Goal: Task Accomplishment & Management: Complete application form

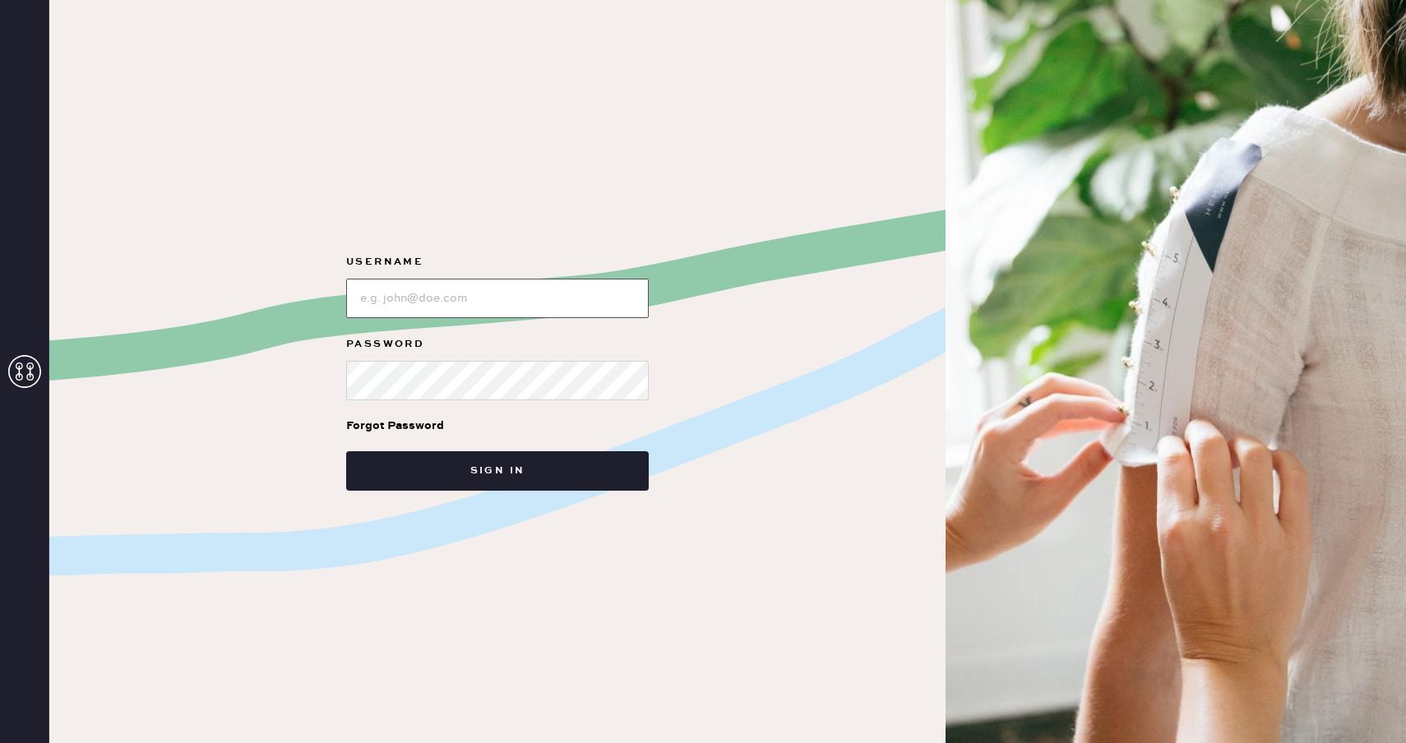
click at [493, 299] on input "loginName" at bounding box center [497, 298] width 303 height 39
type input "reformationhydepark"
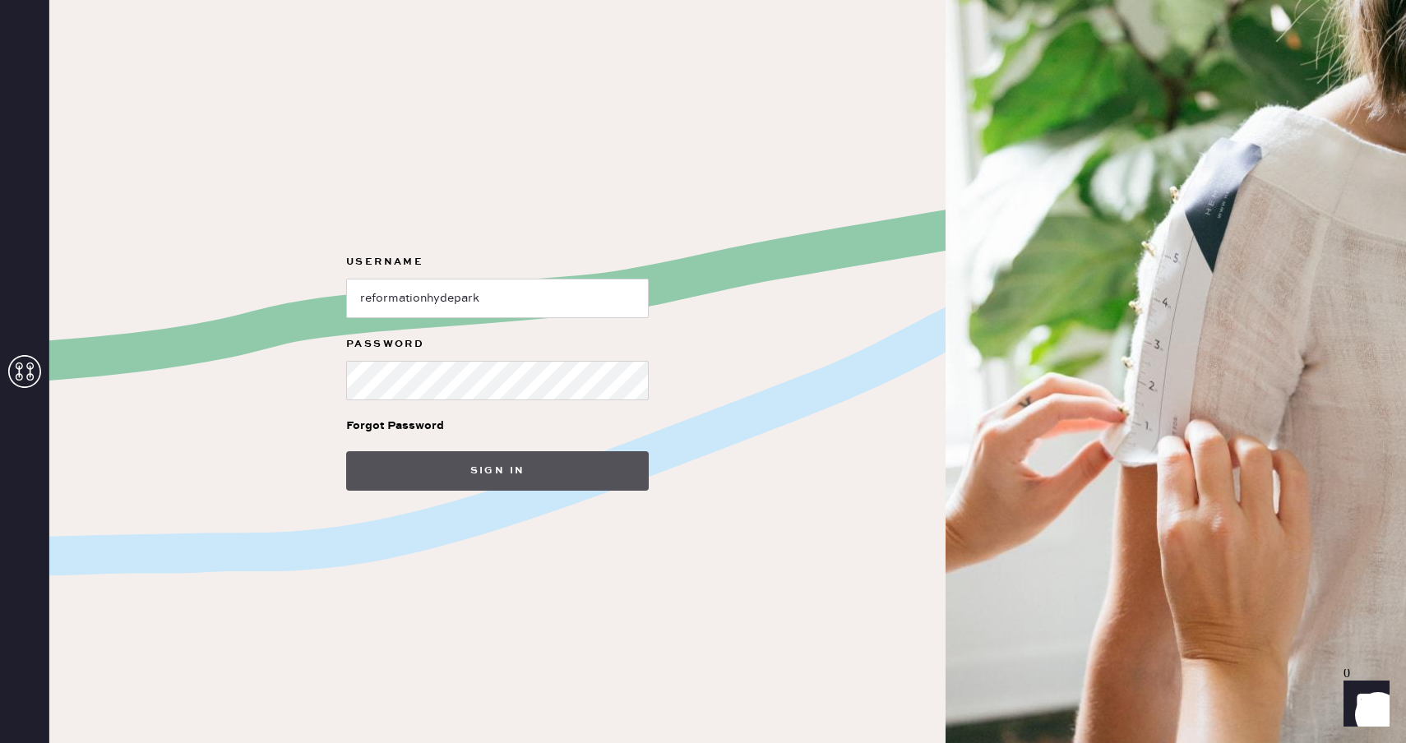
click at [509, 465] on button "Sign in" at bounding box center [497, 470] width 303 height 39
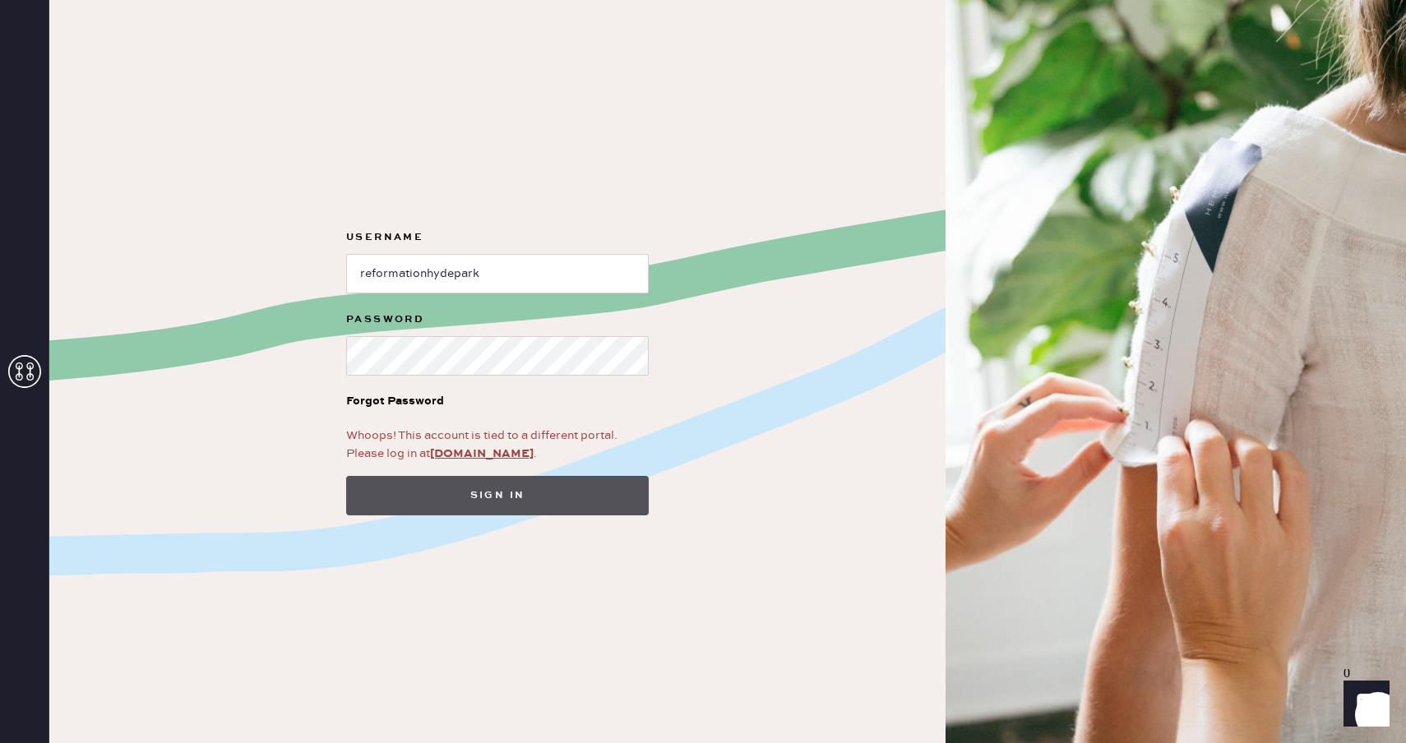
click at [514, 501] on button "Sign in" at bounding box center [497, 495] width 303 height 39
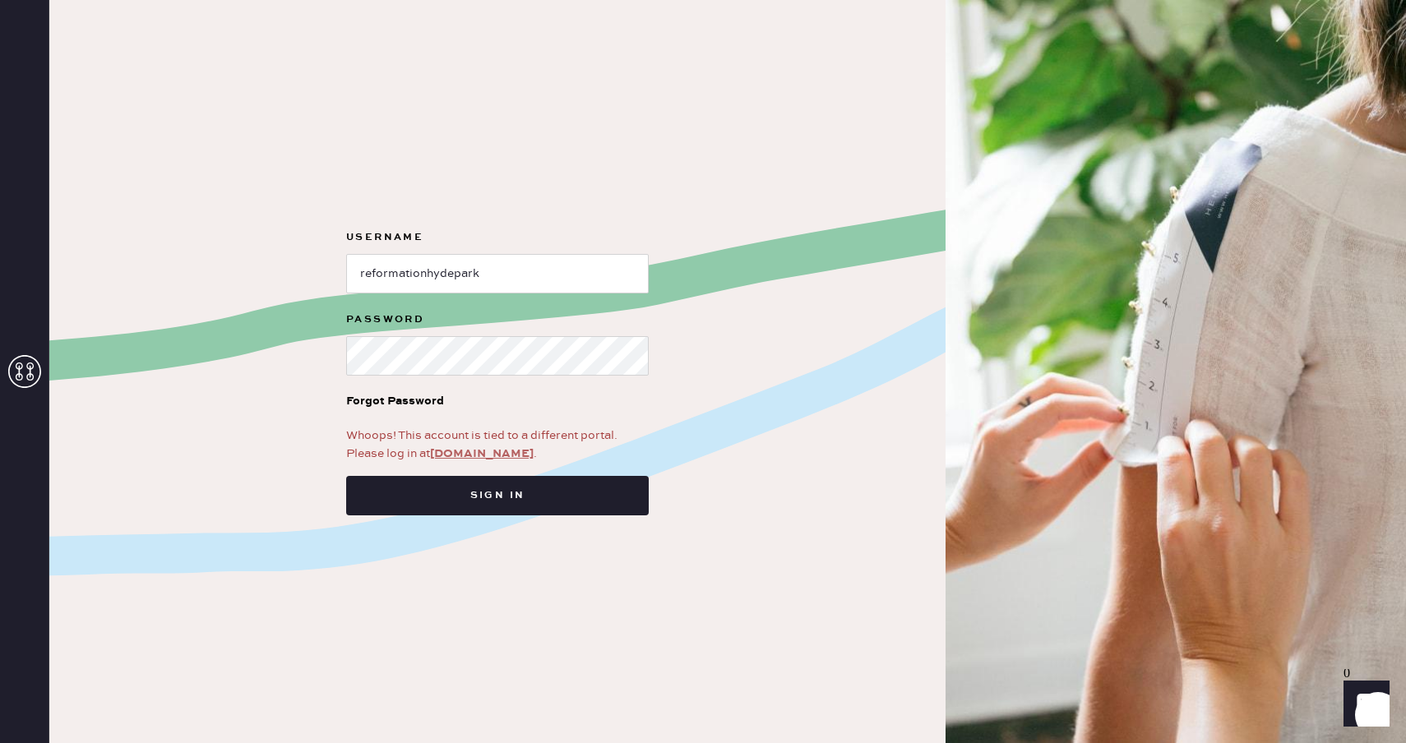
click at [480, 450] on link "app.hemster.co" at bounding box center [482, 453] width 104 height 15
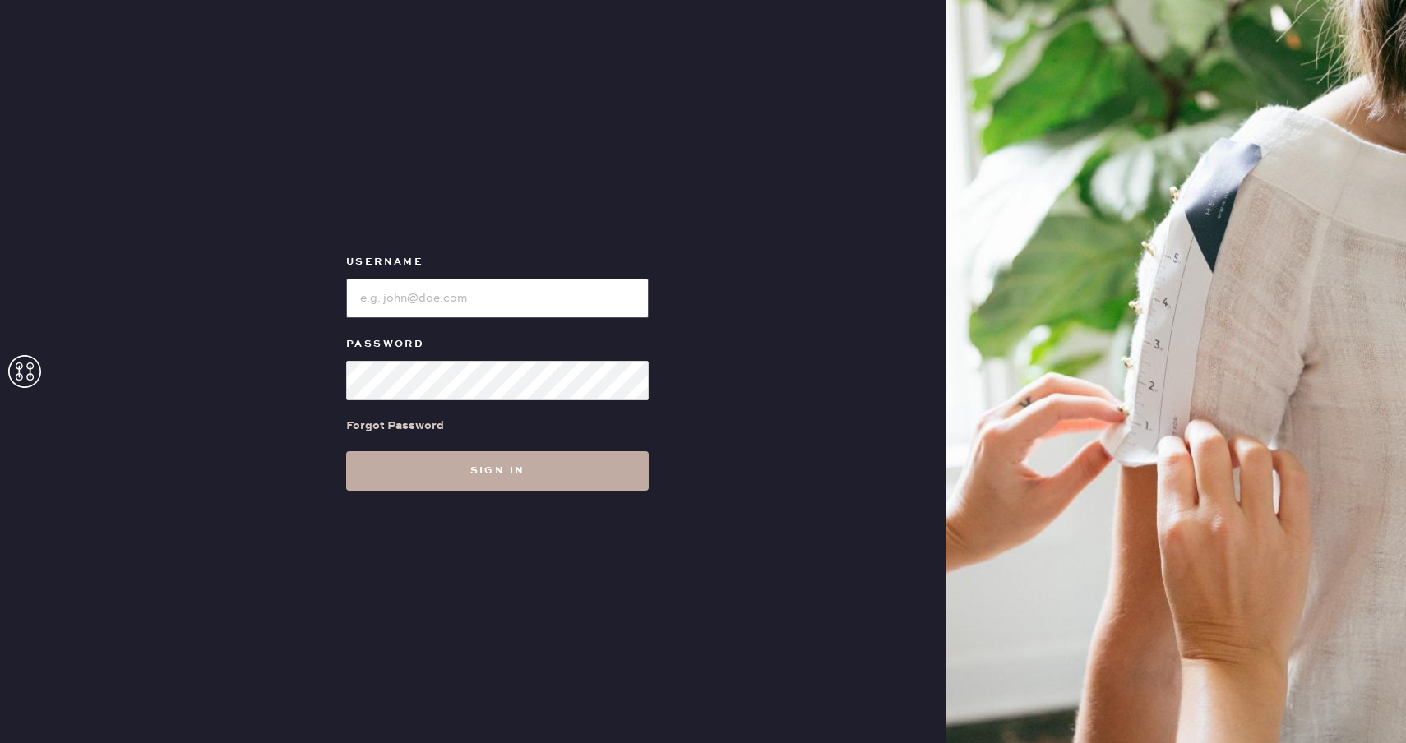
type input "reformationhydepark"
click at [528, 481] on button "Sign in" at bounding box center [497, 470] width 303 height 39
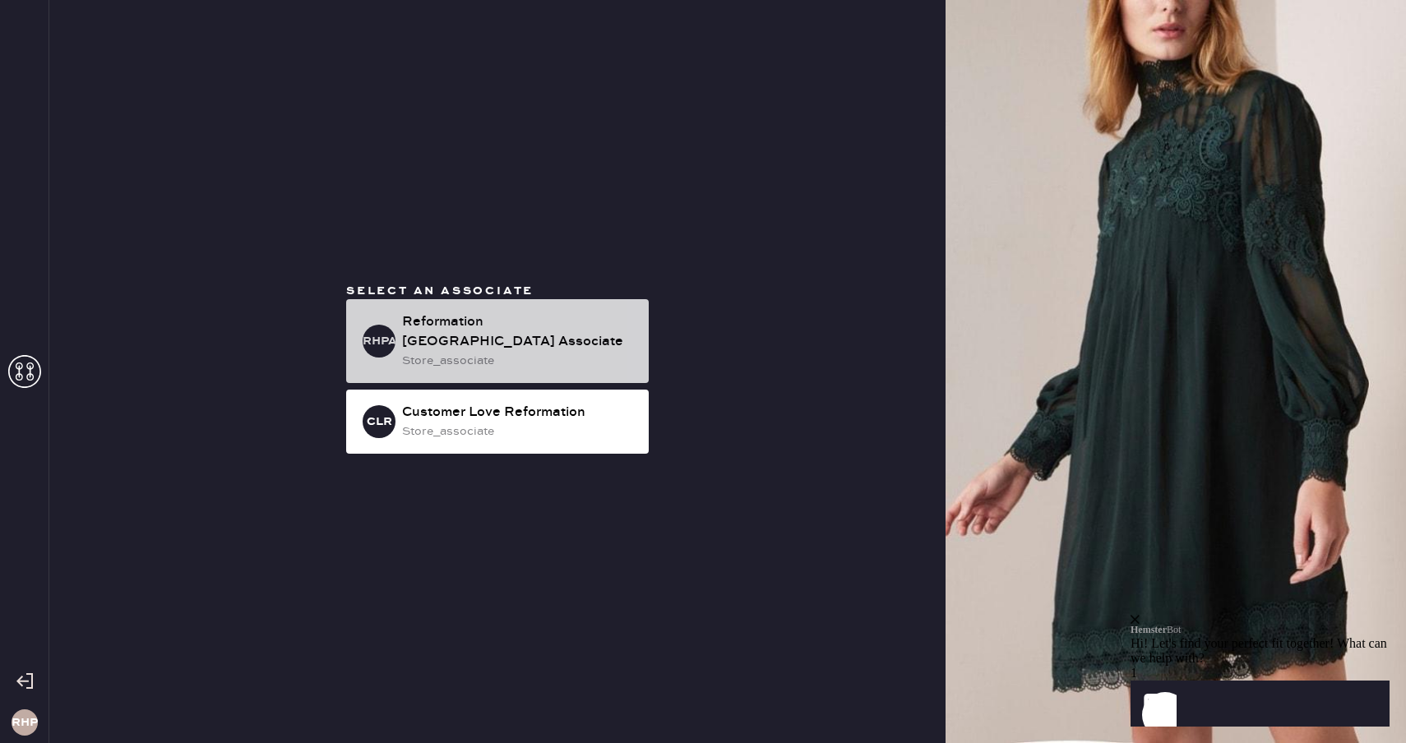
click at [608, 352] on div "store_associate" at bounding box center [519, 361] width 234 height 18
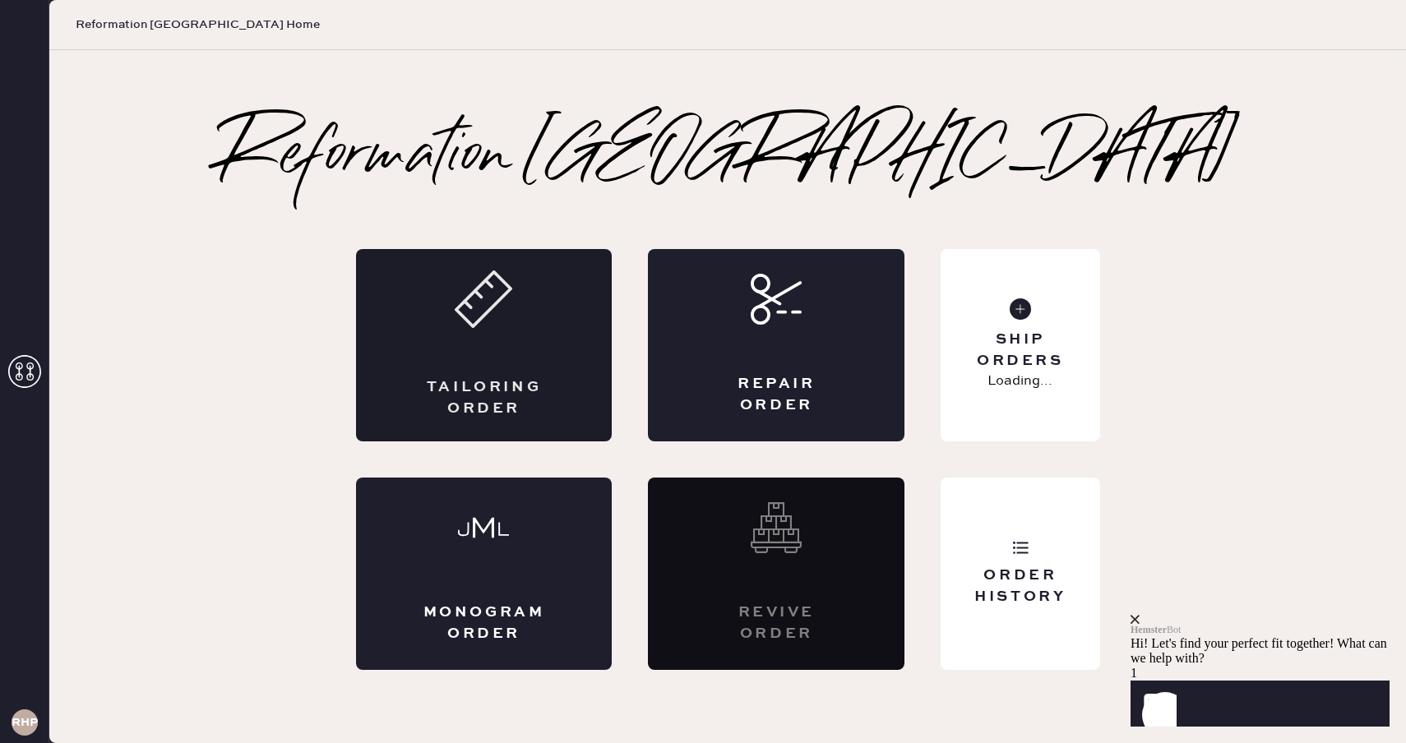
click at [446, 355] on div "Tailoring Order" at bounding box center [484, 345] width 257 height 192
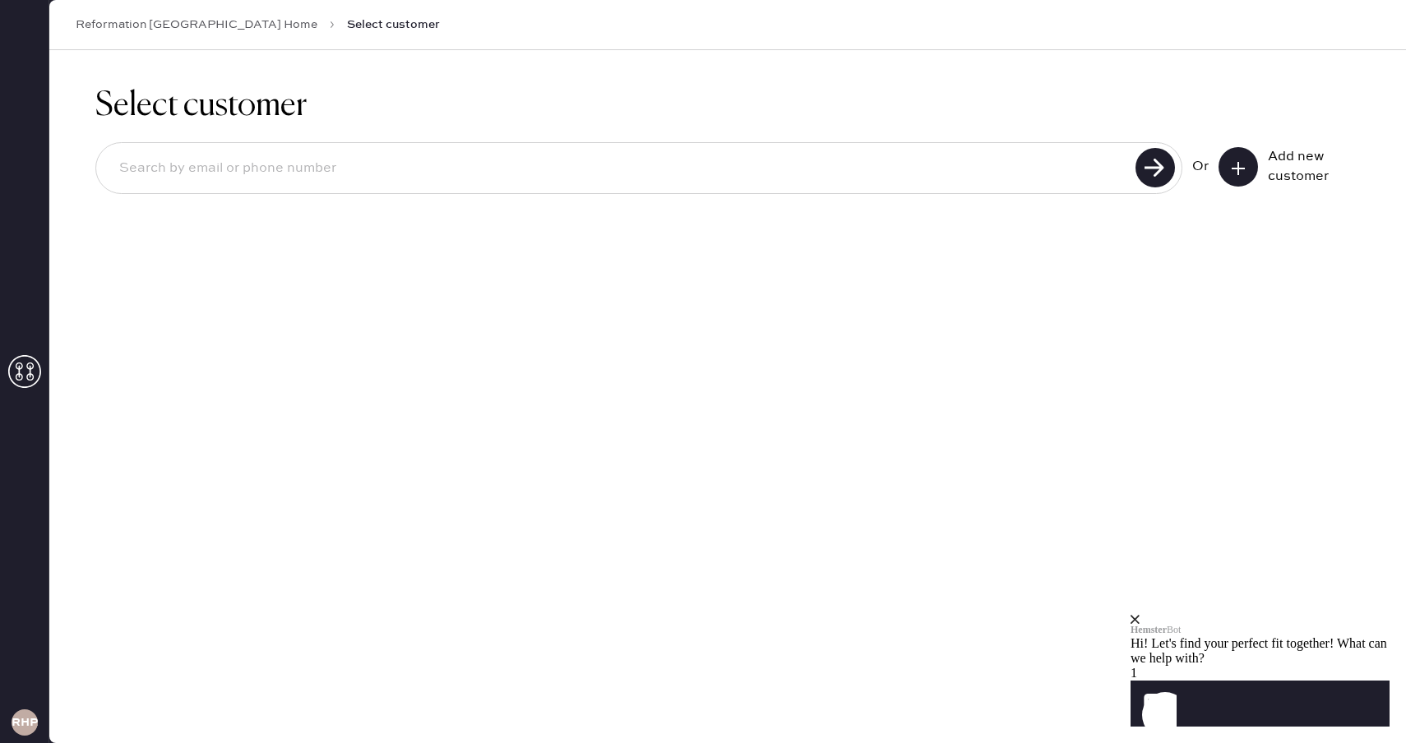
click at [825, 154] on input at bounding box center [618, 169] width 1025 height 38
type input "k"
click at [1236, 172] on icon at bounding box center [1238, 168] width 16 height 16
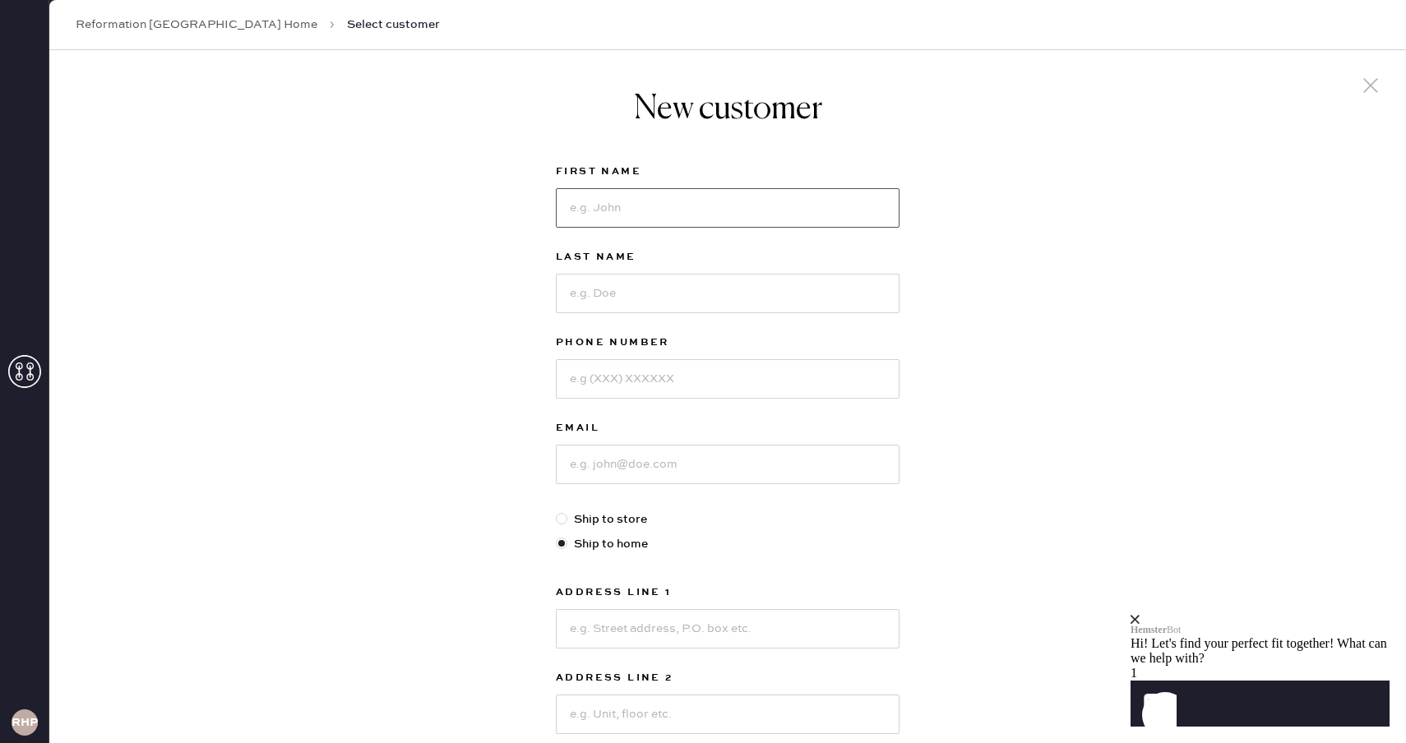
click at [757, 200] on input at bounding box center [728, 207] width 344 height 39
type input "[PERSON_NAME]"
click at [713, 284] on input at bounding box center [728, 293] width 344 height 39
type input "[PERSON_NAME]"
click at [669, 377] on input at bounding box center [728, 378] width 344 height 39
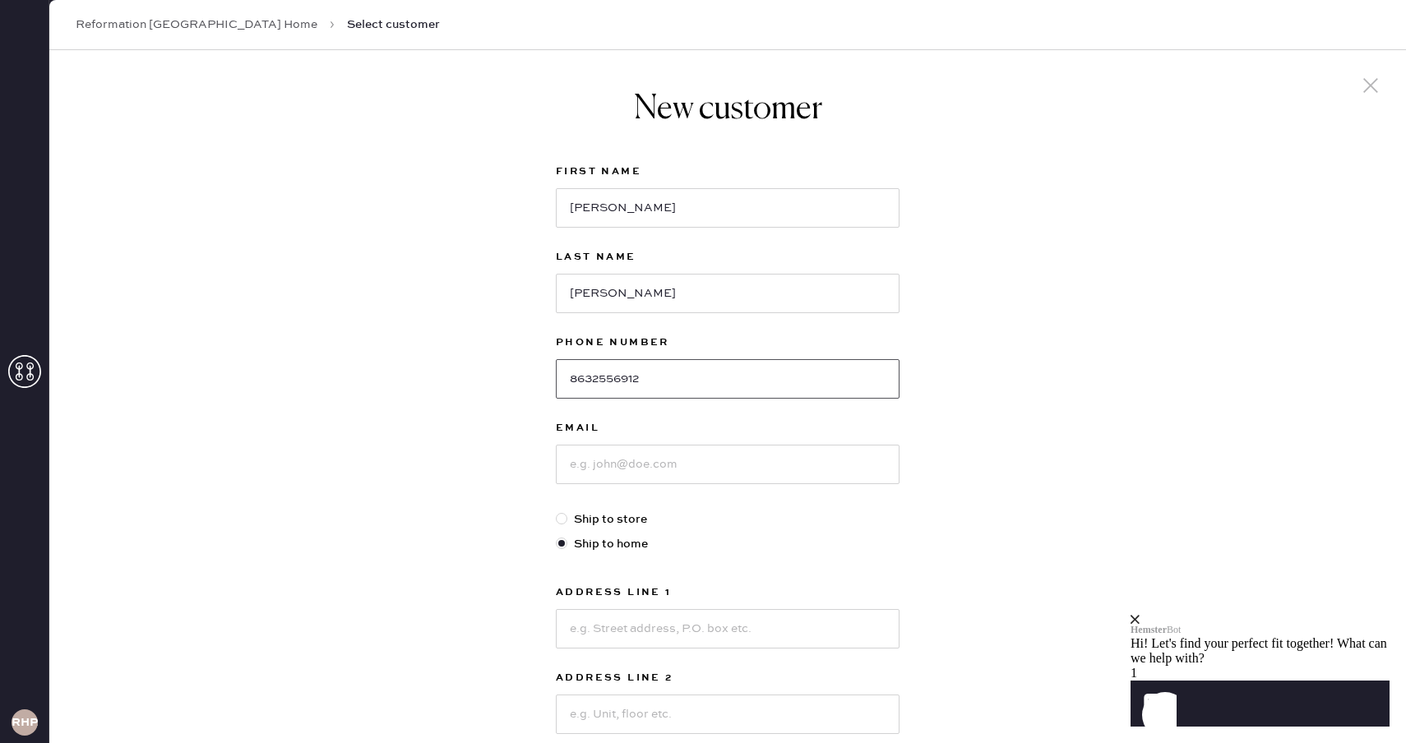
type input "8632556912"
click at [699, 466] on input at bounding box center [728, 464] width 344 height 39
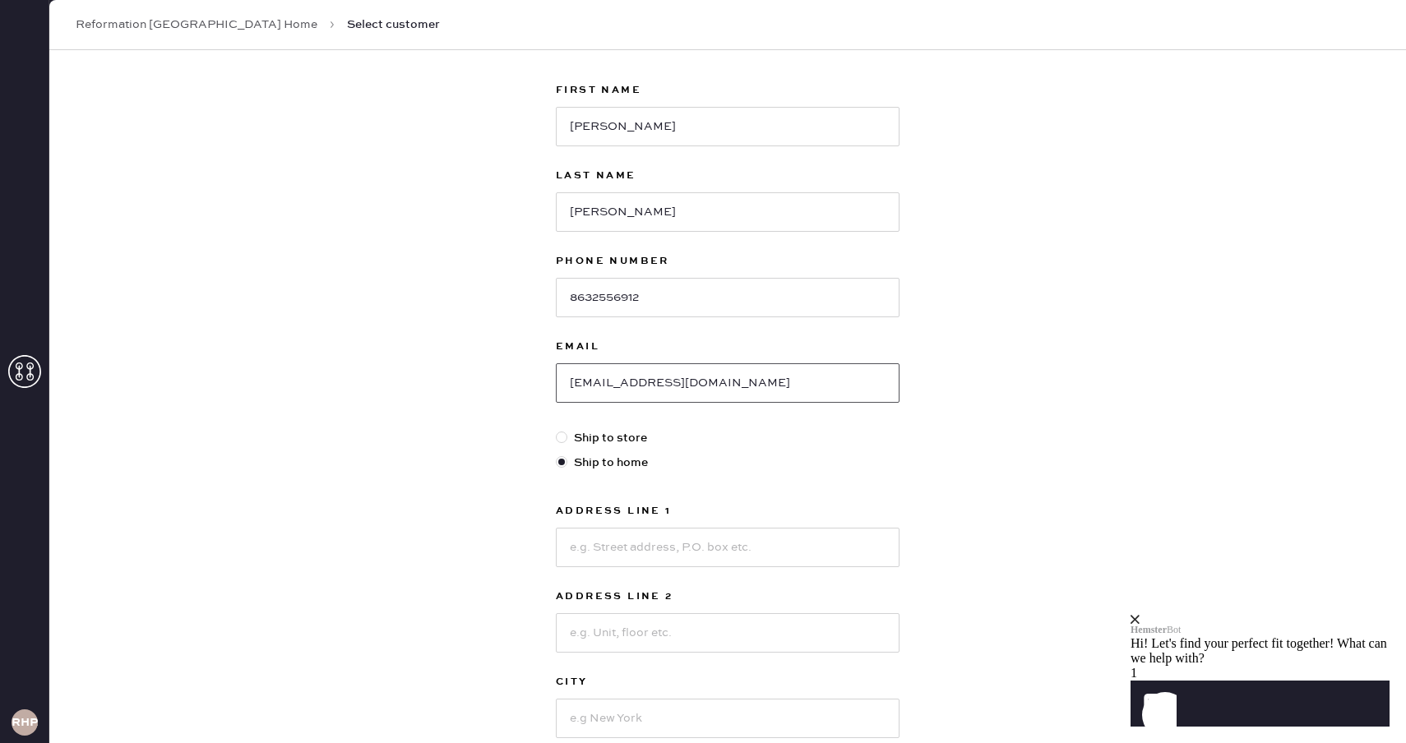
scroll to position [100, 0]
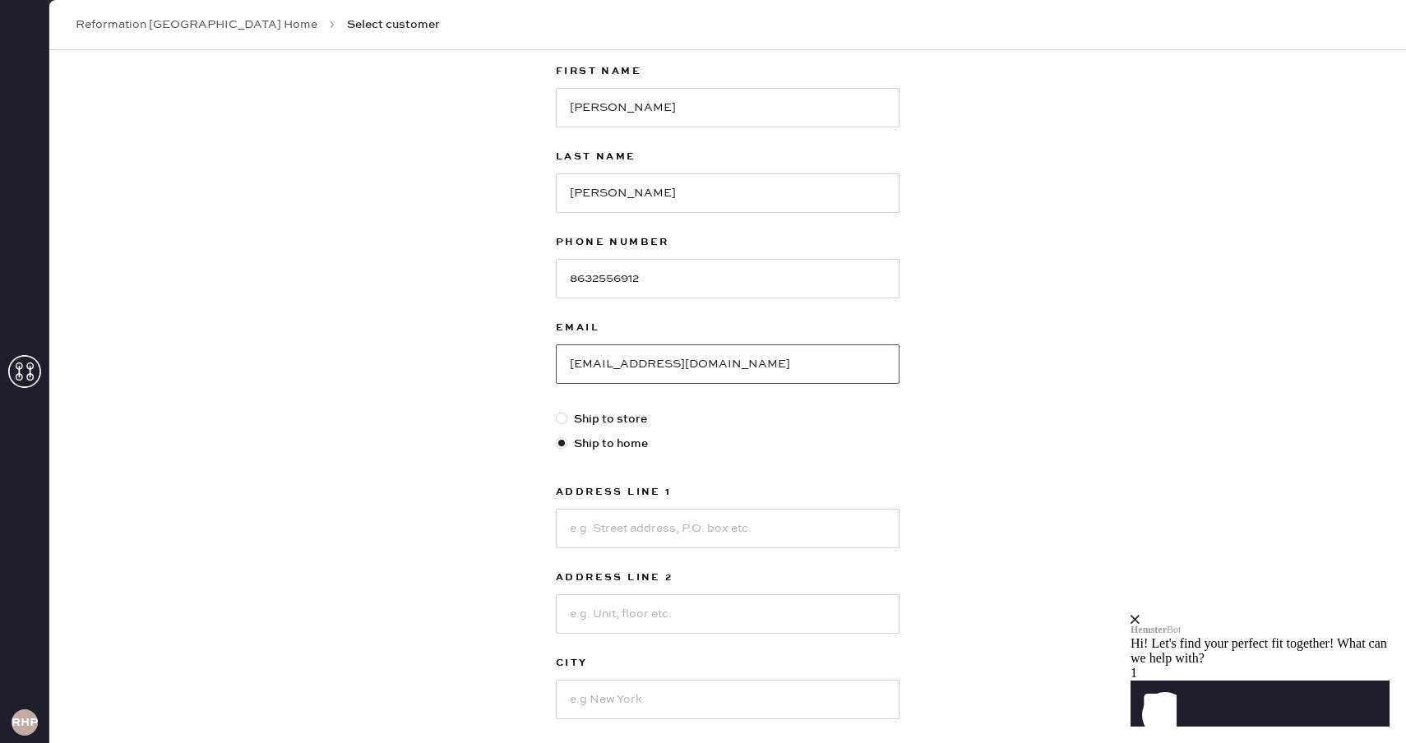
type input "[EMAIL_ADDRESS][DOMAIN_NAME]"
click at [590, 421] on label "Ship to store" at bounding box center [728, 419] width 344 height 18
click at [557, 411] on input "Ship to store" at bounding box center [556, 410] width 1 height 1
radio input "true"
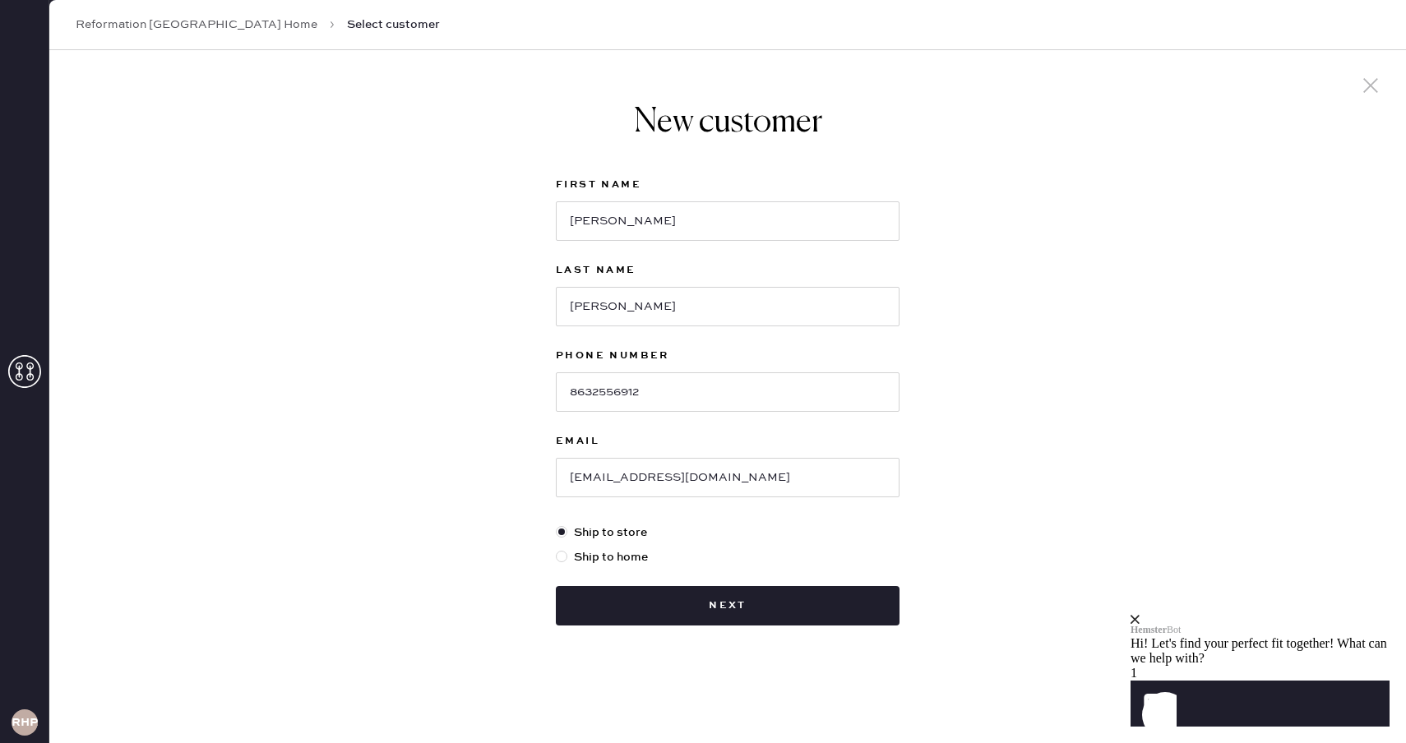
scroll to position [0, 0]
click at [697, 598] on button "Next" at bounding box center [728, 605] width 344 height 39
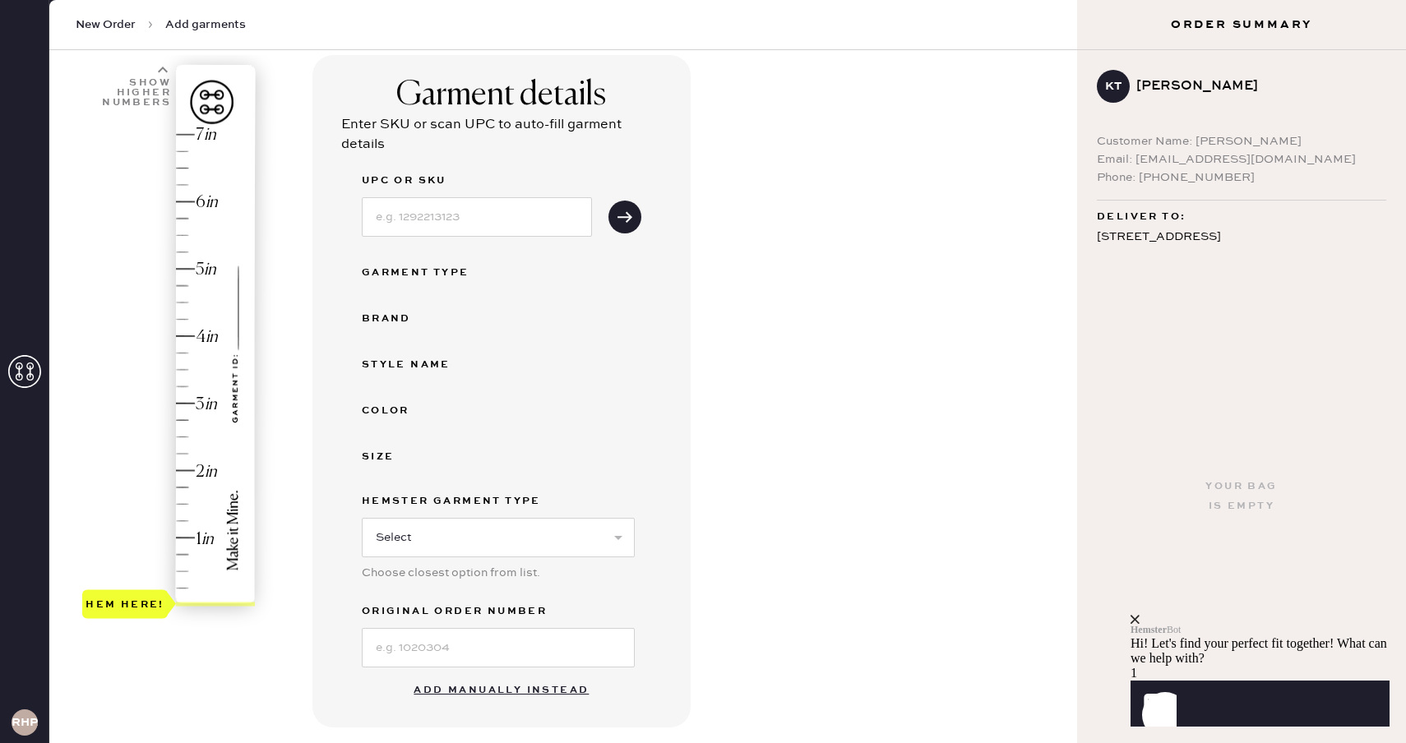
scroll to position [109, 0]
click at [531, 211] on input at bounding box center [477, 216] width 230 height 39
click at [617, 216] on icon "submit" at bounding box center [625, 216] width 16 height 16
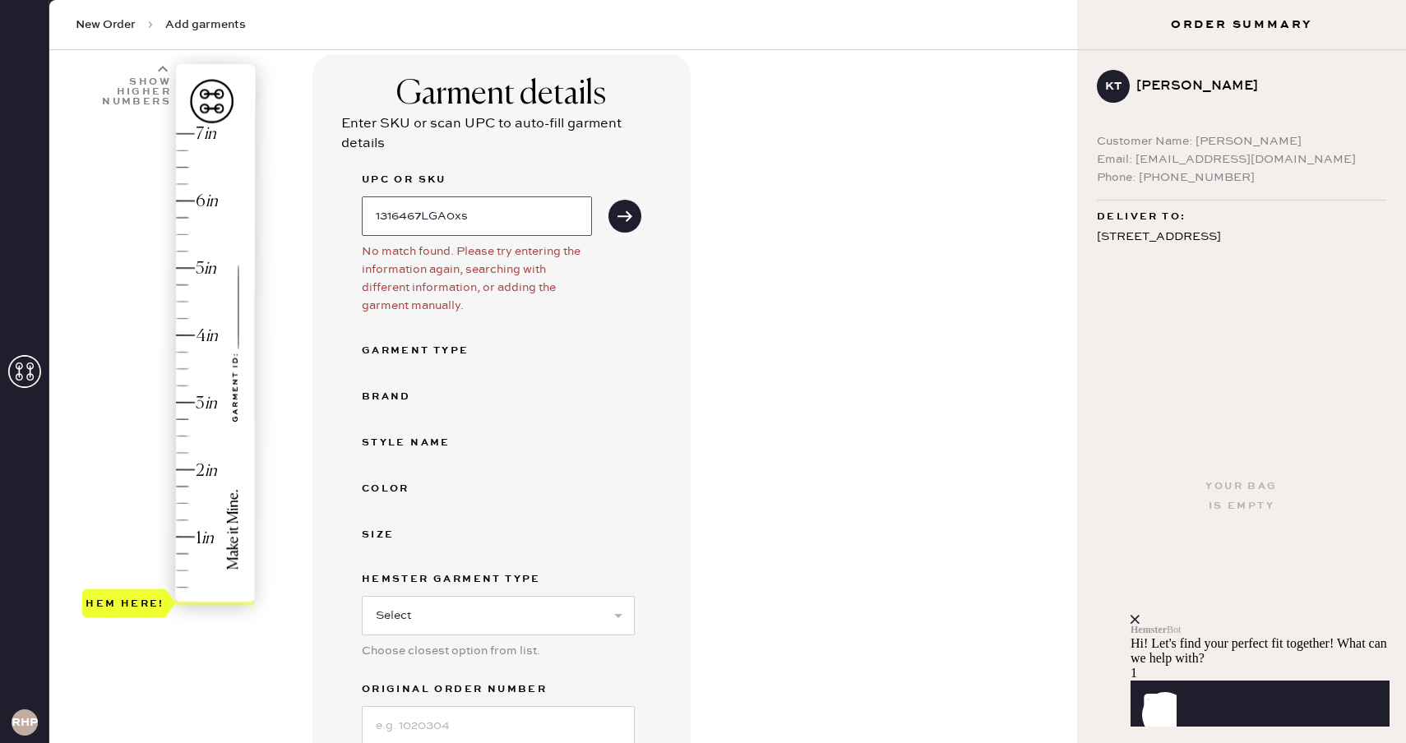
click at [544, 212] on input "1316467LGA0xs" at bounding box center [477, 216] width 230 height 39
click at [608, 200] on button "submit" at bounding box center [624, 216] width 33 height 33
click at [525, 208] on input "1316467LGA0XS" at bounding box center [477, 216] width 230 height 39
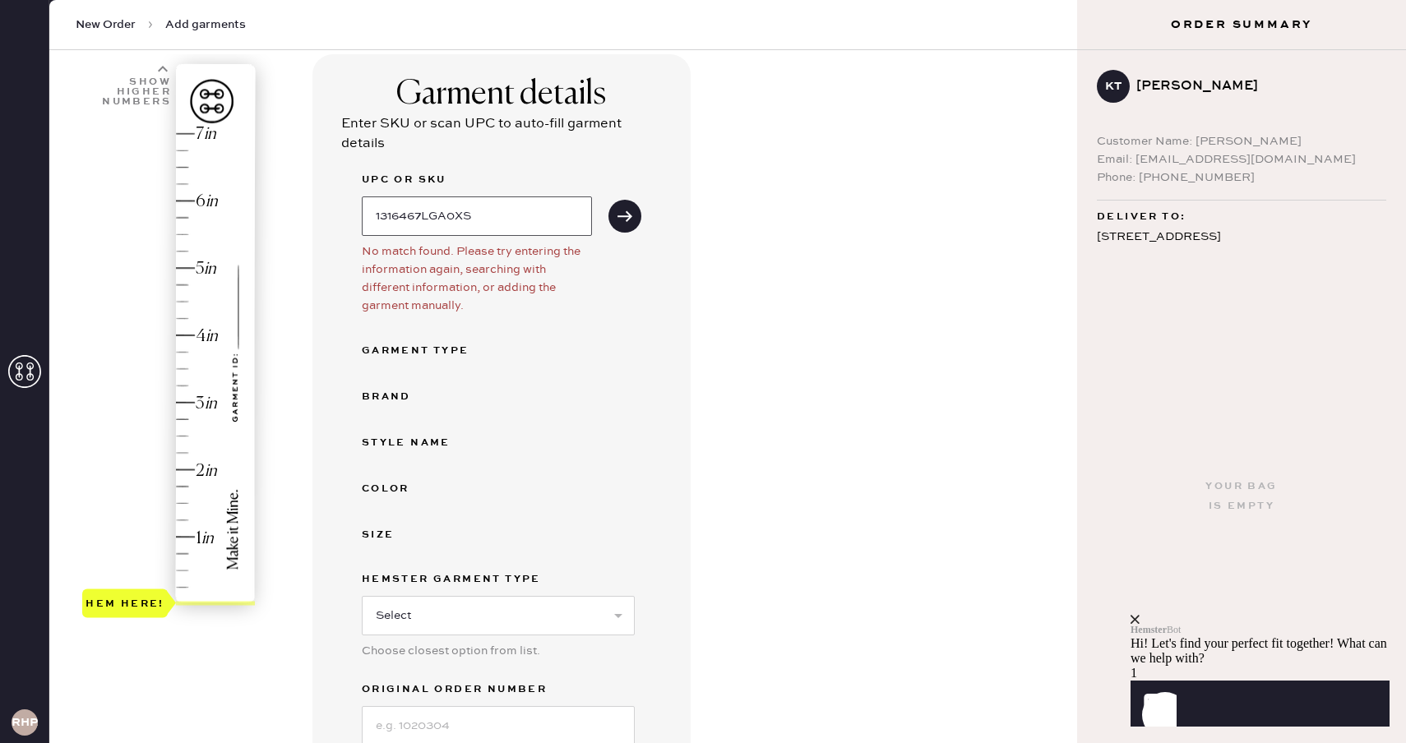
click at [525, 208] on input "1316467LGA0XS" at bounding box center [477, 216] width 230 height 39
click at [525, 210] on input "1316467LGA0XS" at bounding box center [477, 216] width 230 height 39
click at [453, 215] on input "1316467LGA0XS" at bounding box center [477, 216] width 230 height 39
type input "1316467LGA0XS"
click at [629, 217] on use "submit" at bounding box center [625, 216] width 15 height 11
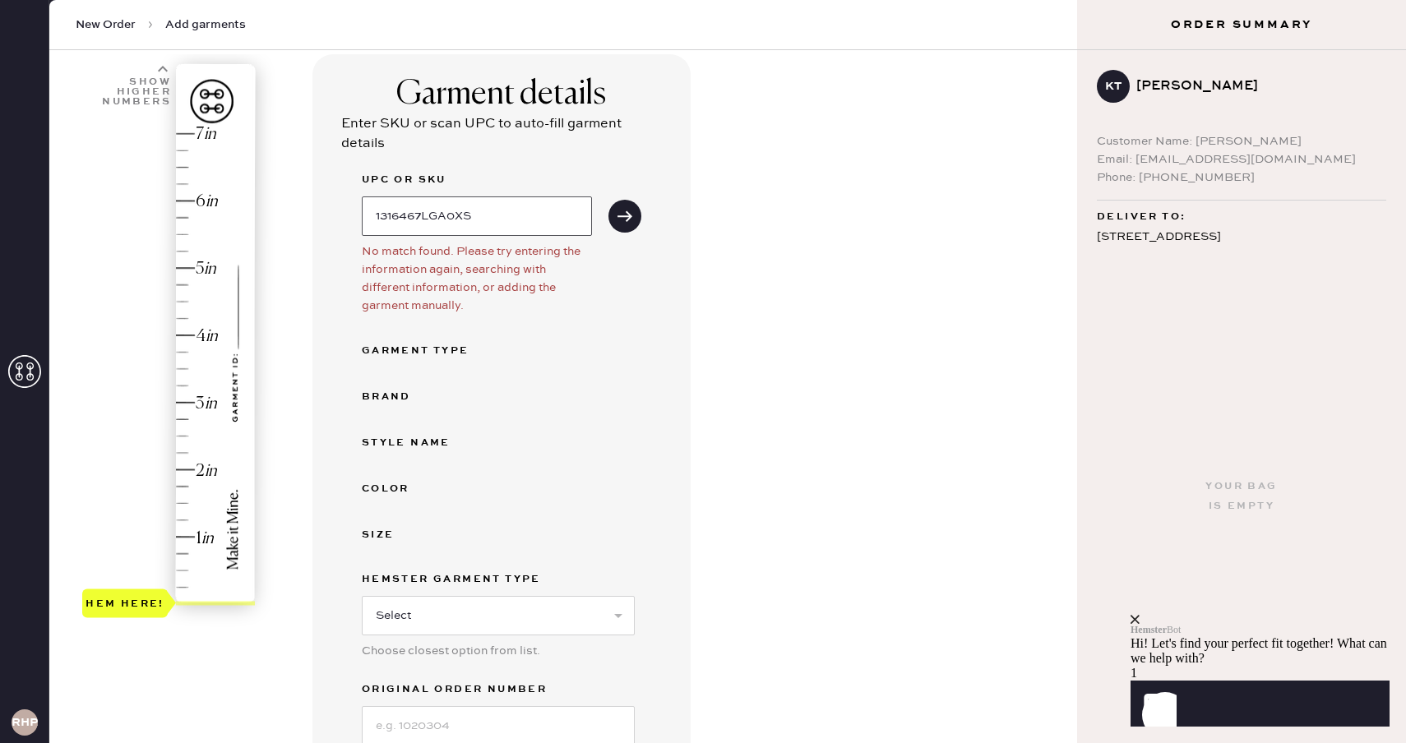
click at [550, 214] on input "1316467LGA0XS" at bounding box center [477, 216] width 230 height 39
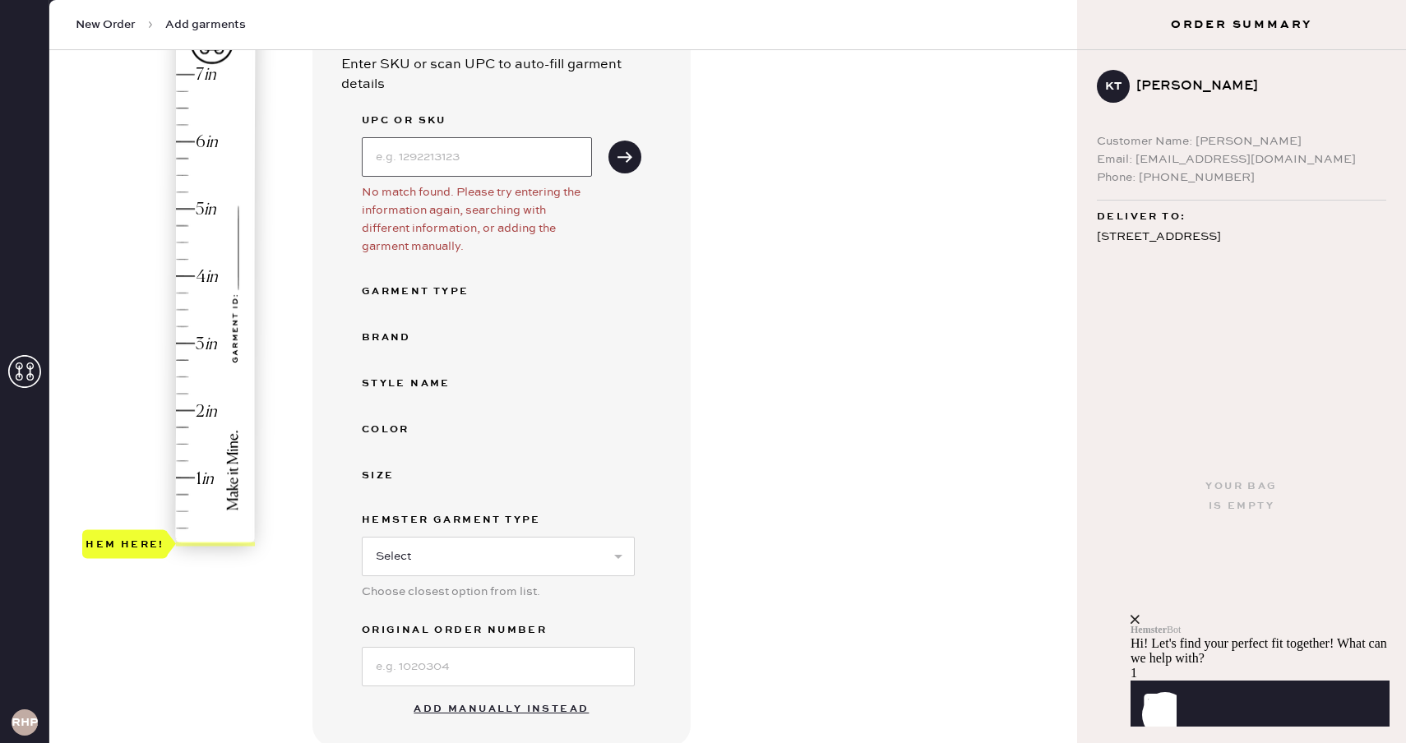
scroll to position [187, 0]
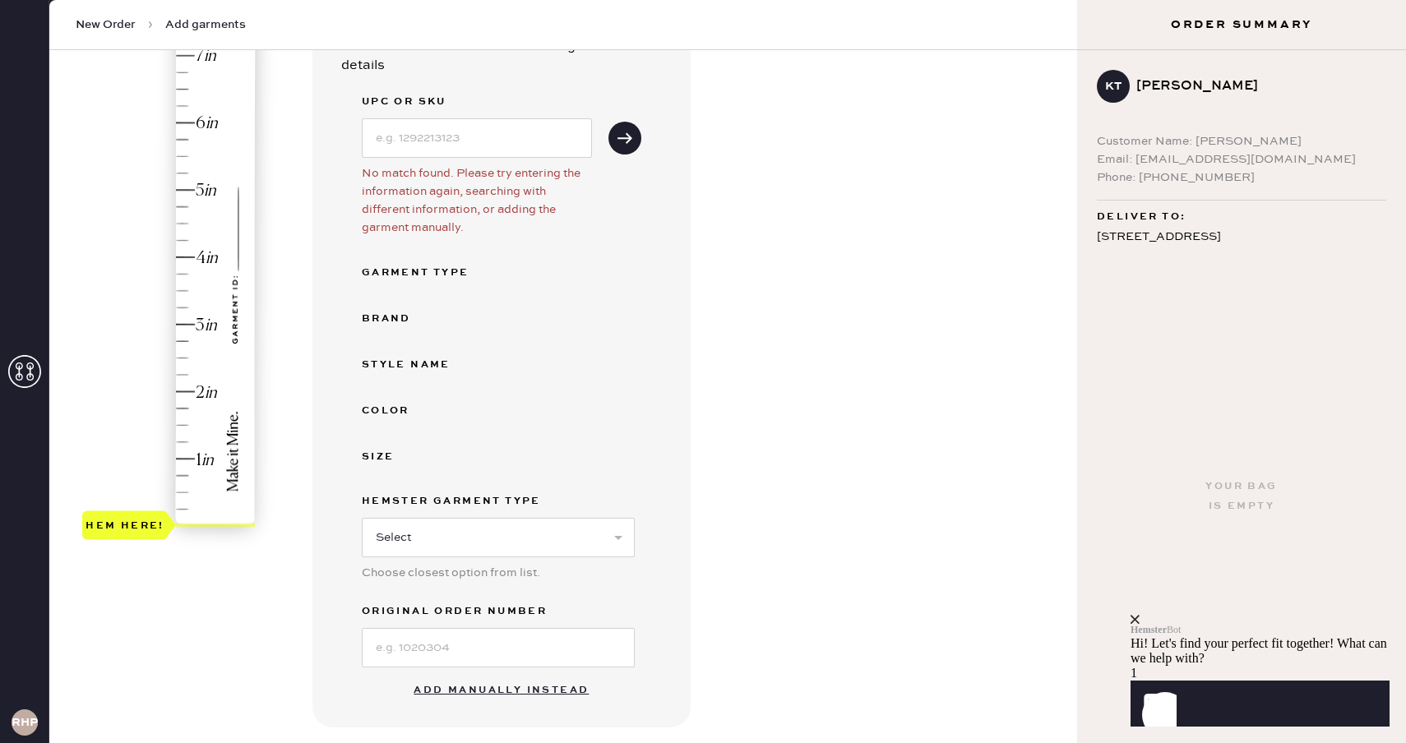
click at [475, 676] on button "Add manually instead" at bounding box center [501, 690] width 195 height 33
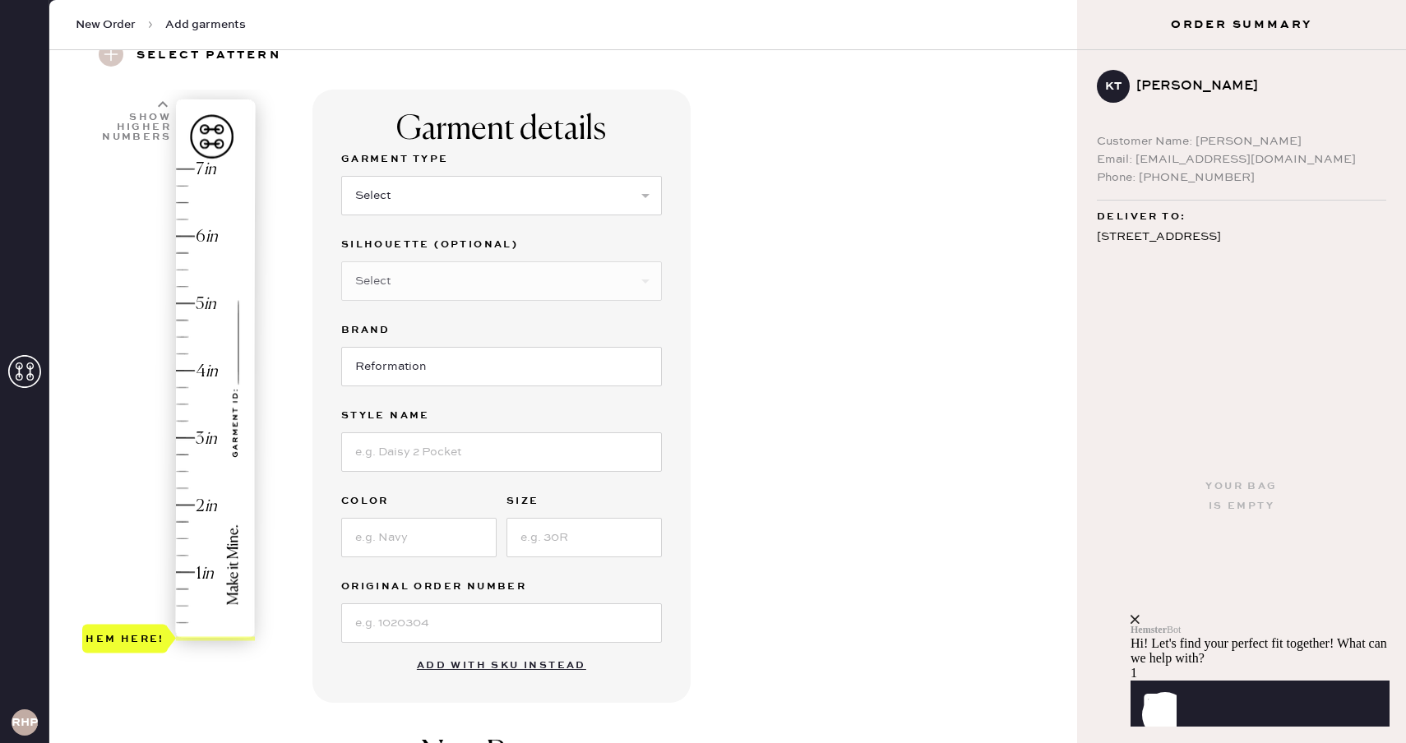
scroll to position [27, 0]
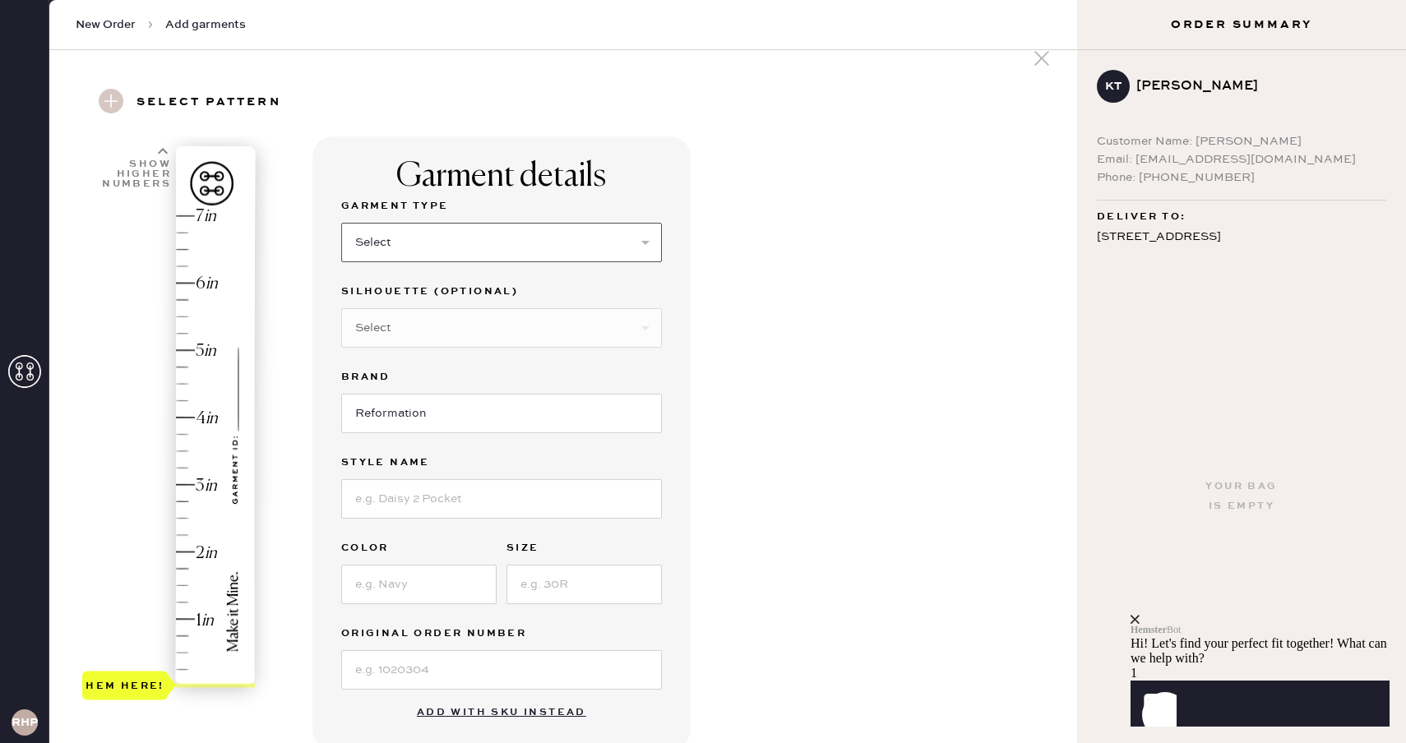
click at [406, 247] on select "Select Basic Skirt Jeans Leggings Pants Shorts Basic Sleeved Dress Basic Sleeve…" at bounding box center [501, 242] width 321 height 39
select select "14"
click at [341, 223] on select "Select Basic Skirt Jeans Leggings Pants Shorts Basic Sleeved Dress Basic Sleeve…" at bounding box center [501, 242] width 321 height 39
click at [541, 324] on select "Select Crop top Full Length Other" at bounding box center [501, 327] width 321 height 39
select select "71"
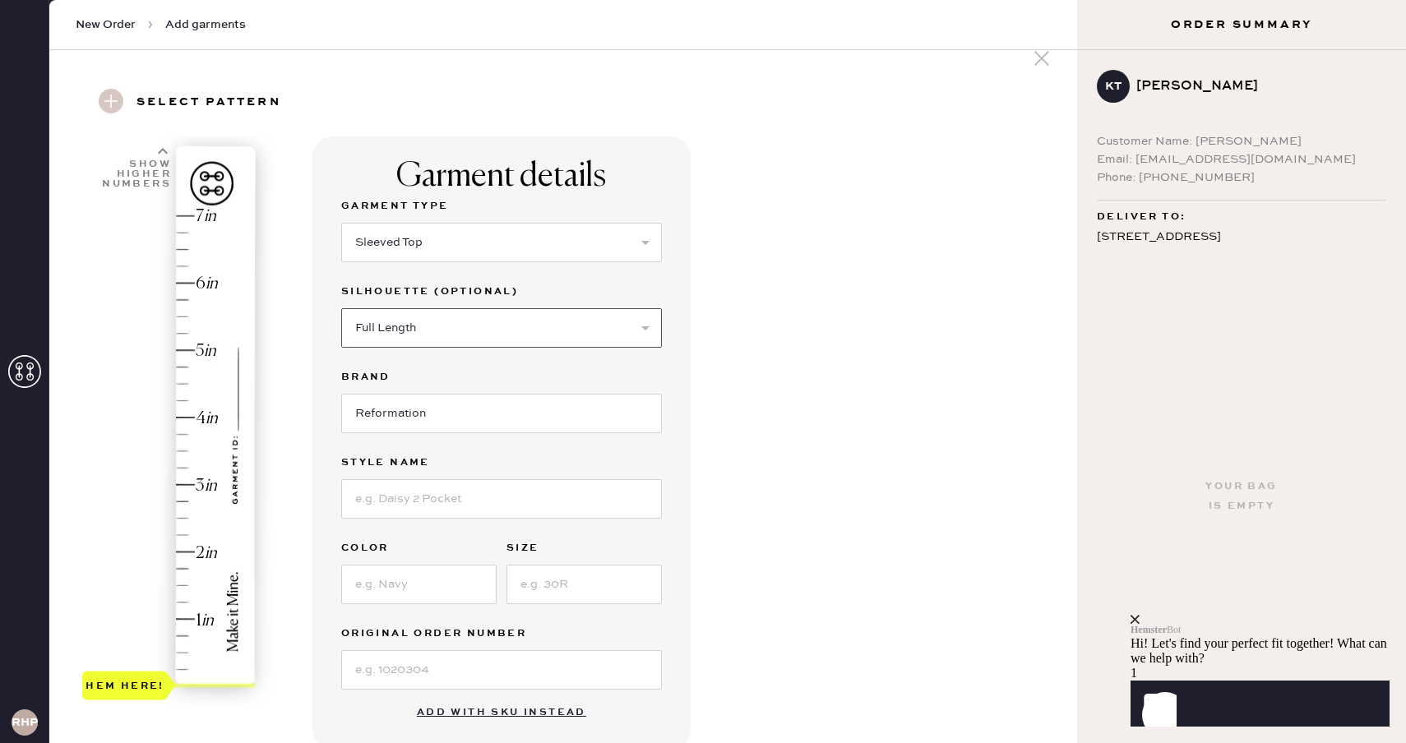
click at [341, 308] on select "Select Crop top Full Length Other" at bounding box center [501, 327] width 321 height 39
click at [419, 515] on input at bounding box center [501, 498] width 321 height 39
type input "Rowan Crew Tee"
click at [459, 583] on input at bounding box center [418, 584] width 155 height 39
type input "Laguna Stripe"
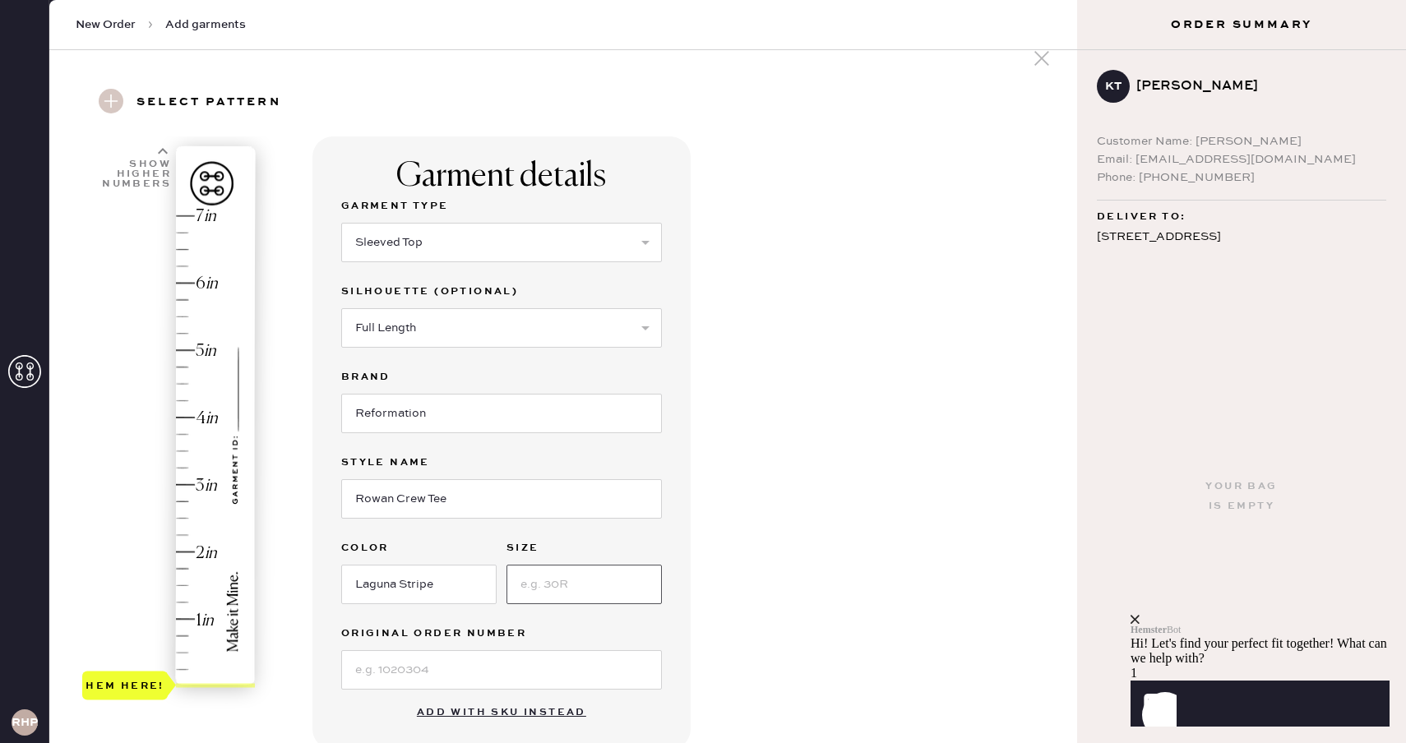
click at [637, 566] on input at bounding box center [584, 584] width 155 height 39
type input "XS"
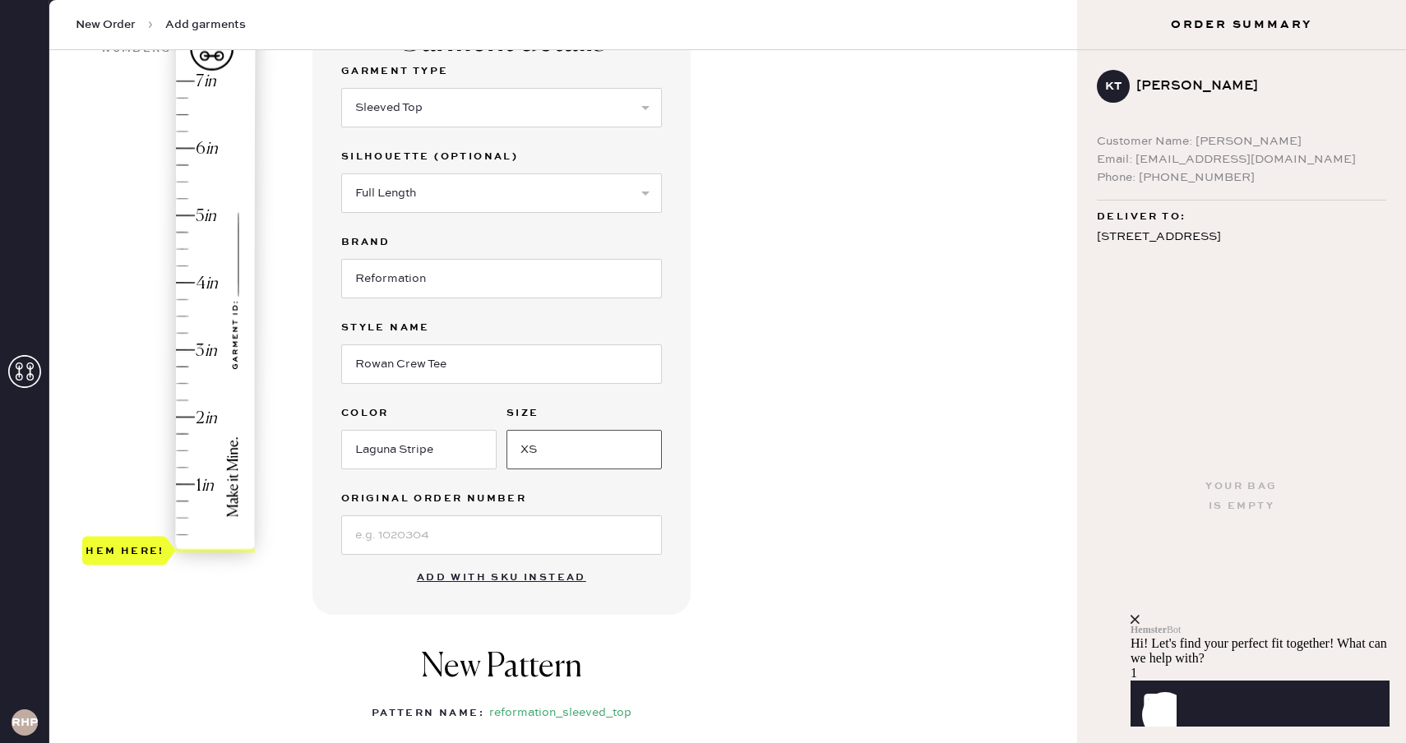
scroll to position [164, 0]
click at [602, 522] on input at bounding box center [501, 532] width 321 height 39
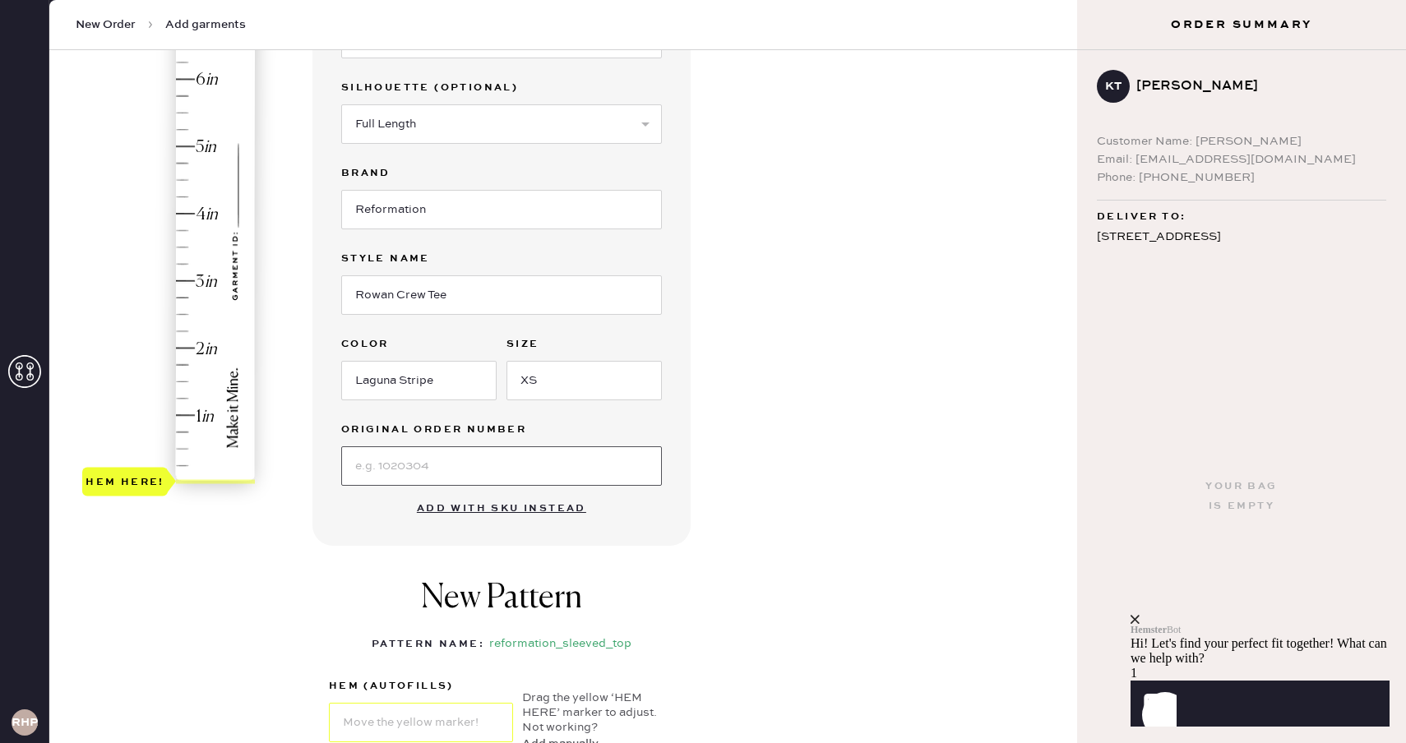
scroll to position [238, 0]
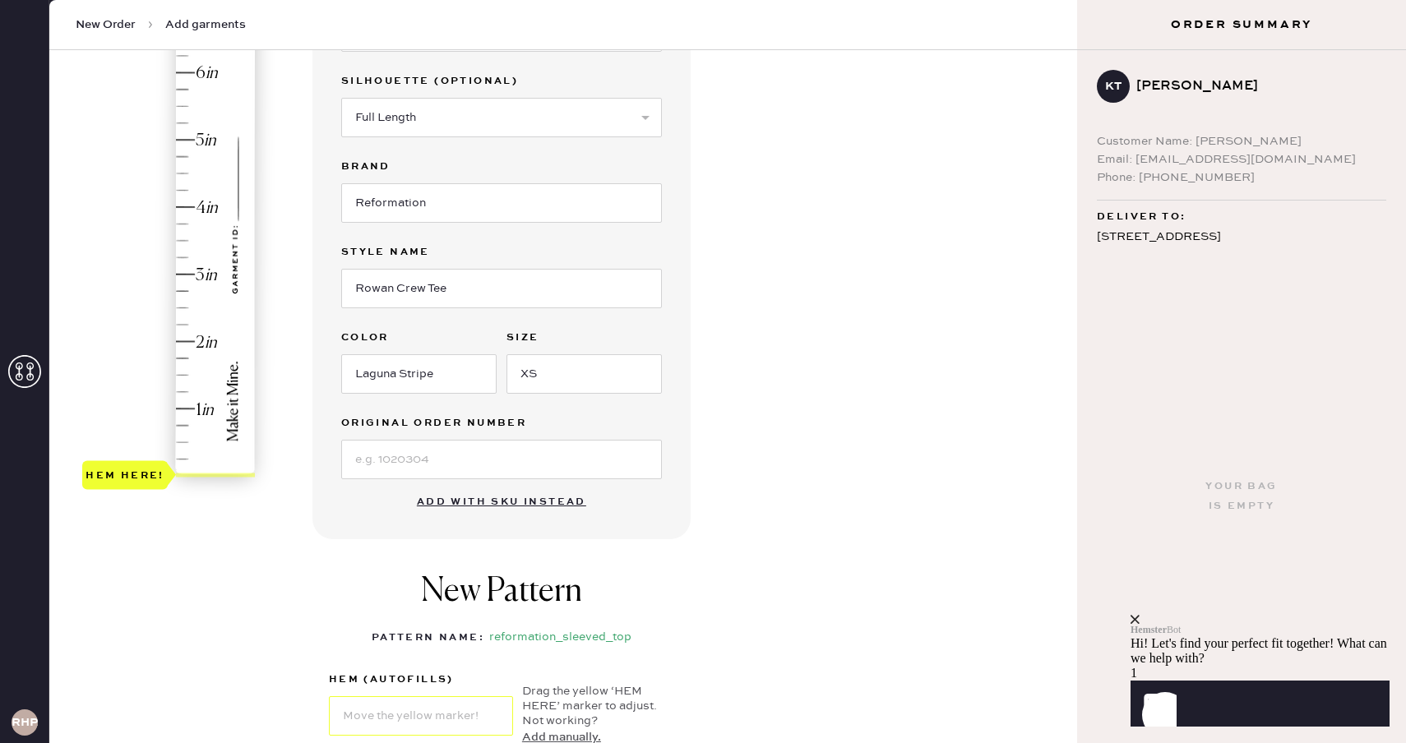
click at [608, 521] on div "Garment details Garment Type Select Basic Skirt Jeans Leggings Pants Shorts Bas…" at bounding box center [501, 232] width 378 height 613
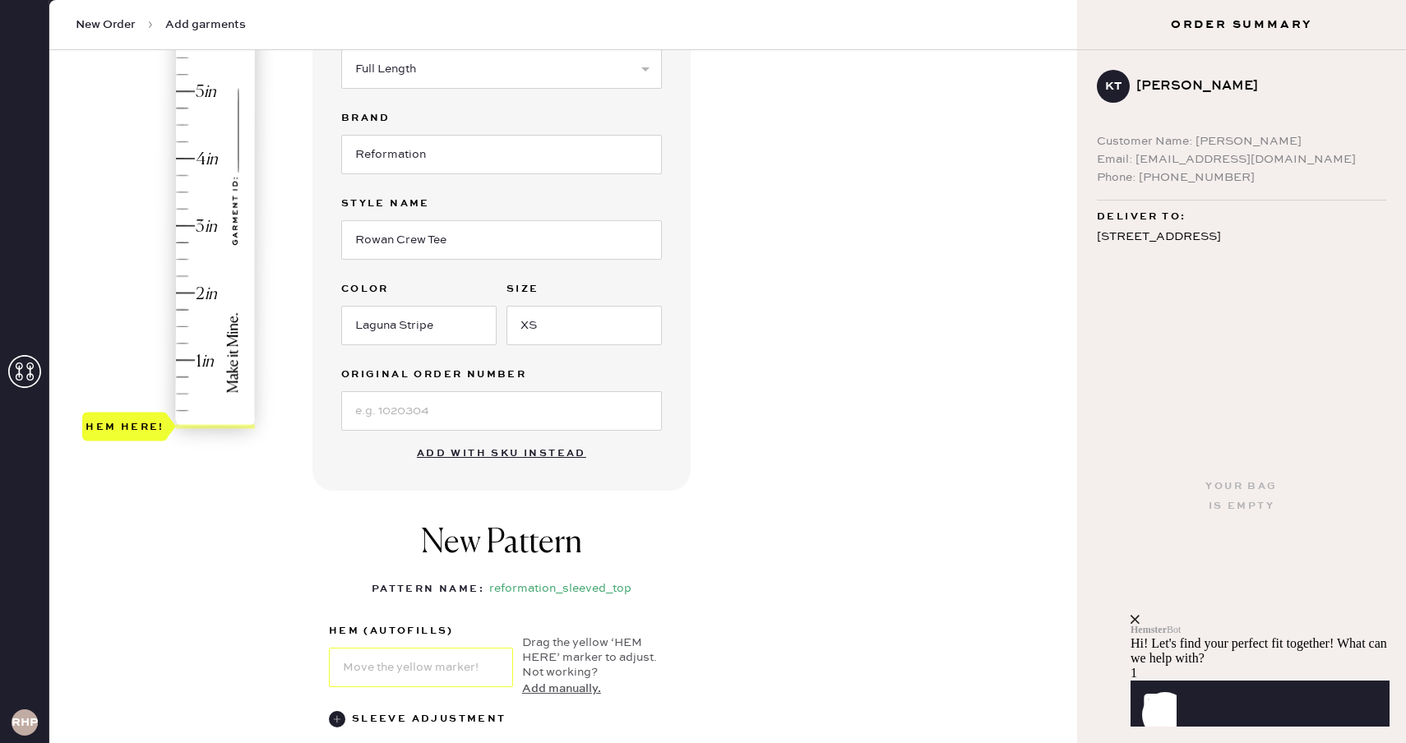
type input "3"
click at [190, 226] on div "Hem here!" at bounding box center [169, 192] width 175 height 485
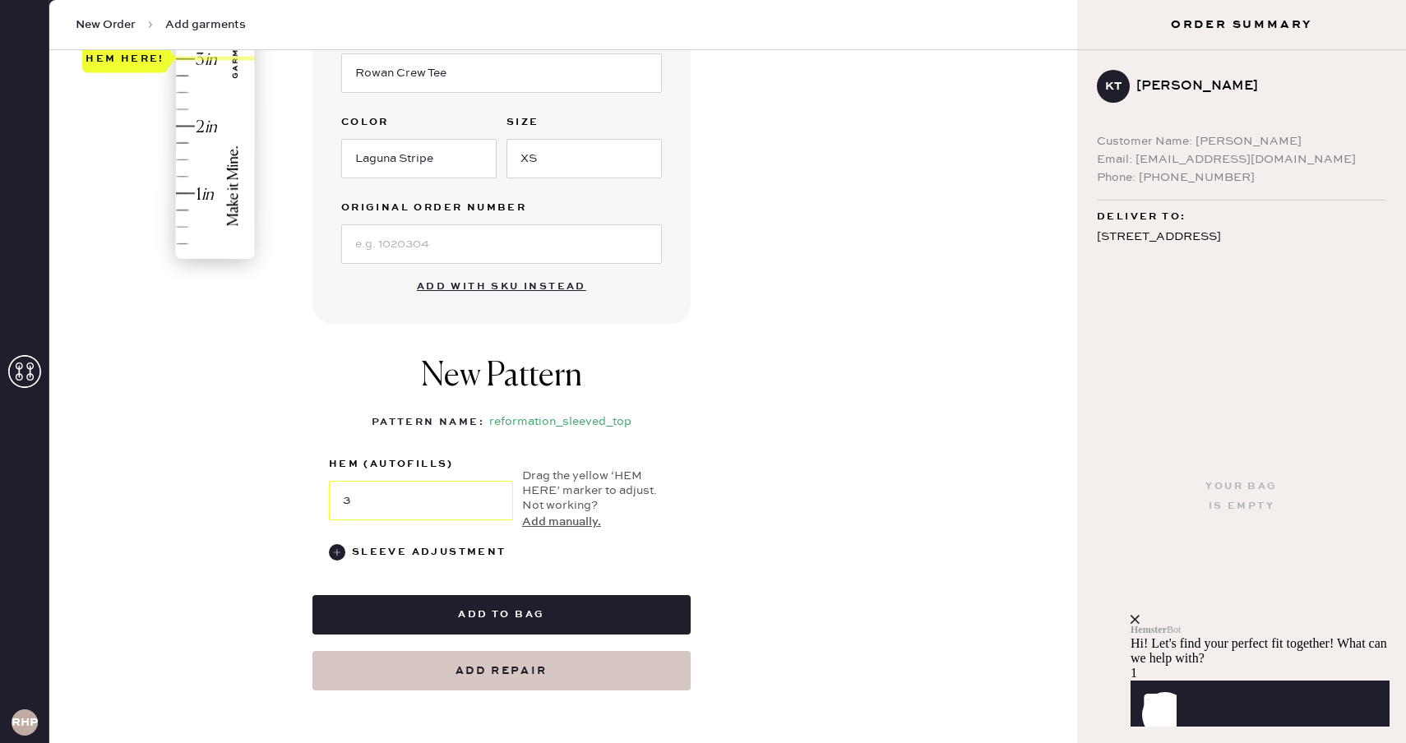
scroll to position [477, 0]
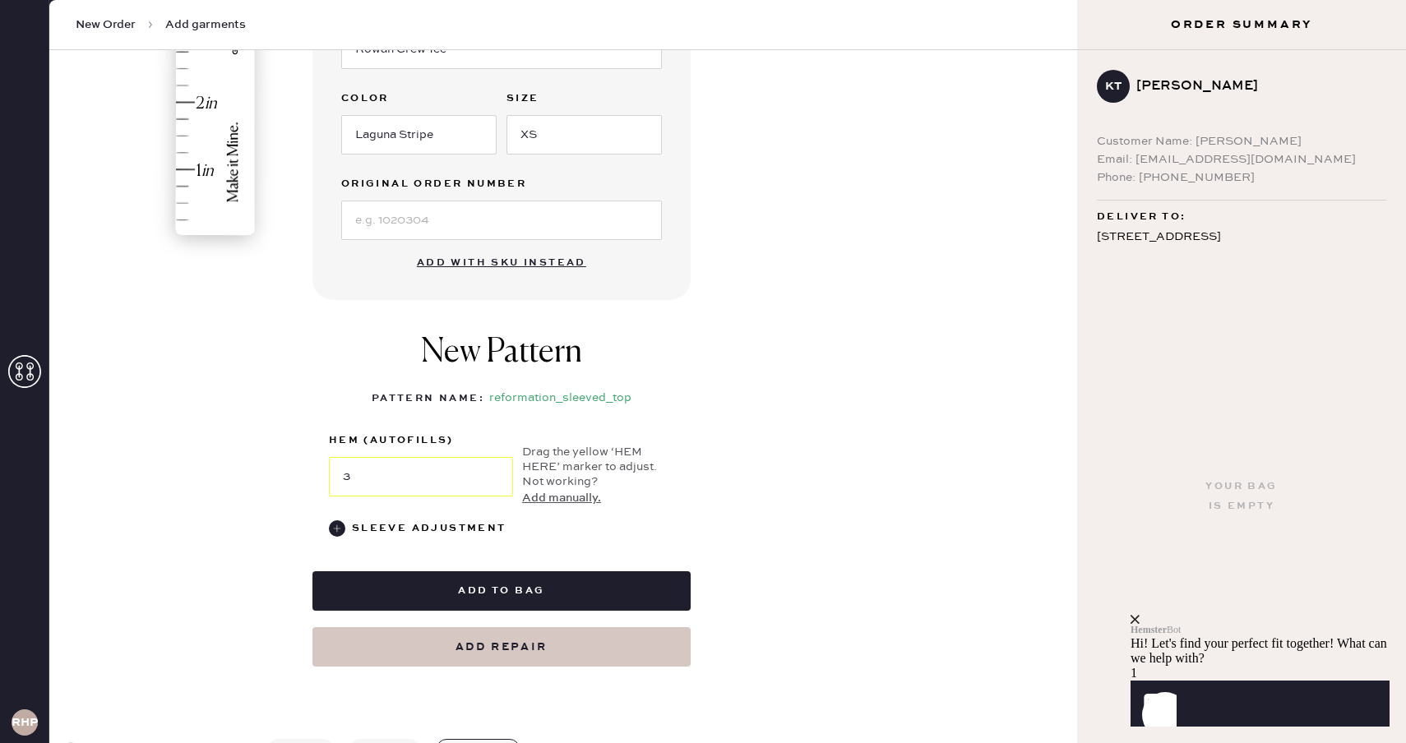
click at [569, 266] on button "Add with SKU instead" at bounding box center [501, 263] width 189 height 33
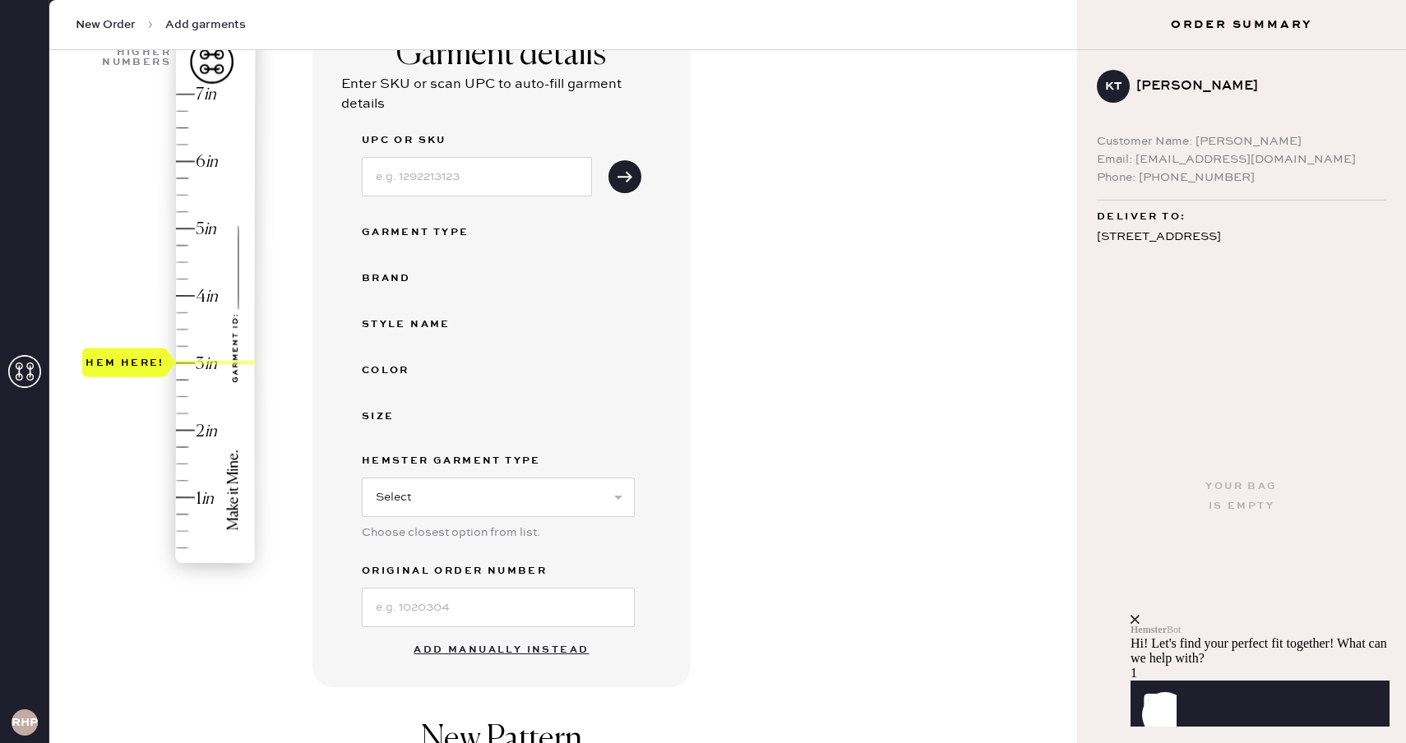
scroll to position [147, 0]
click at [497, 652] on button "Add manually instead" at bounding box center [501, 652] width 195 height 33
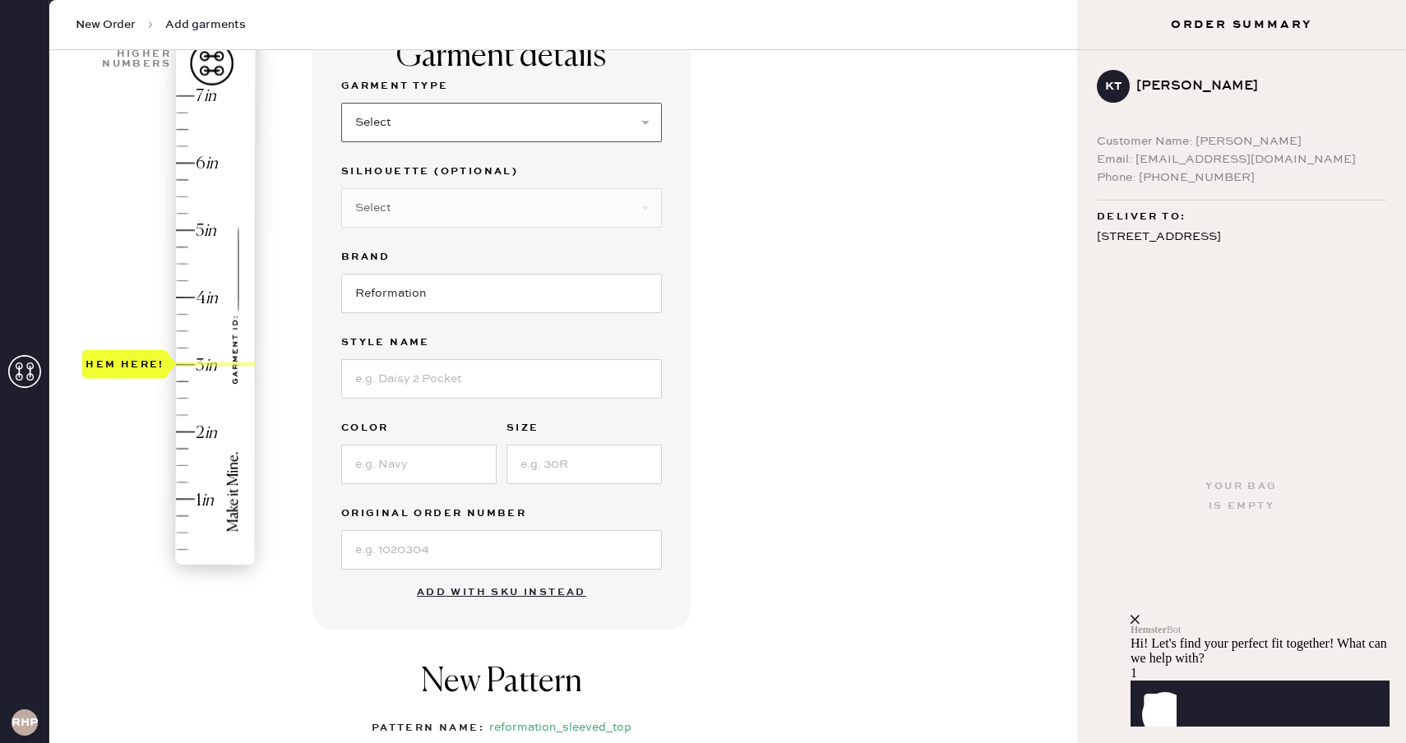
click at [576, 134] on select "Select Basic Skirt Jeans Leggings Pants Shorts Basic Sleeved Dress Basic Sleeve…" at bounding box center [501, 122] width 321 height 39
select select "14"
click at [341, 103] on select "Select Basic Skirt Jeans Leggings Pants Shorts Basic Sleeved Dress Basic Sleeve…" at bounding box center [501, 122] width 321 height 39
click at [484, 208] on select "Select Crop top Full Length Other" at bounding box center [501, 207] width 321 height 39
select select "71"
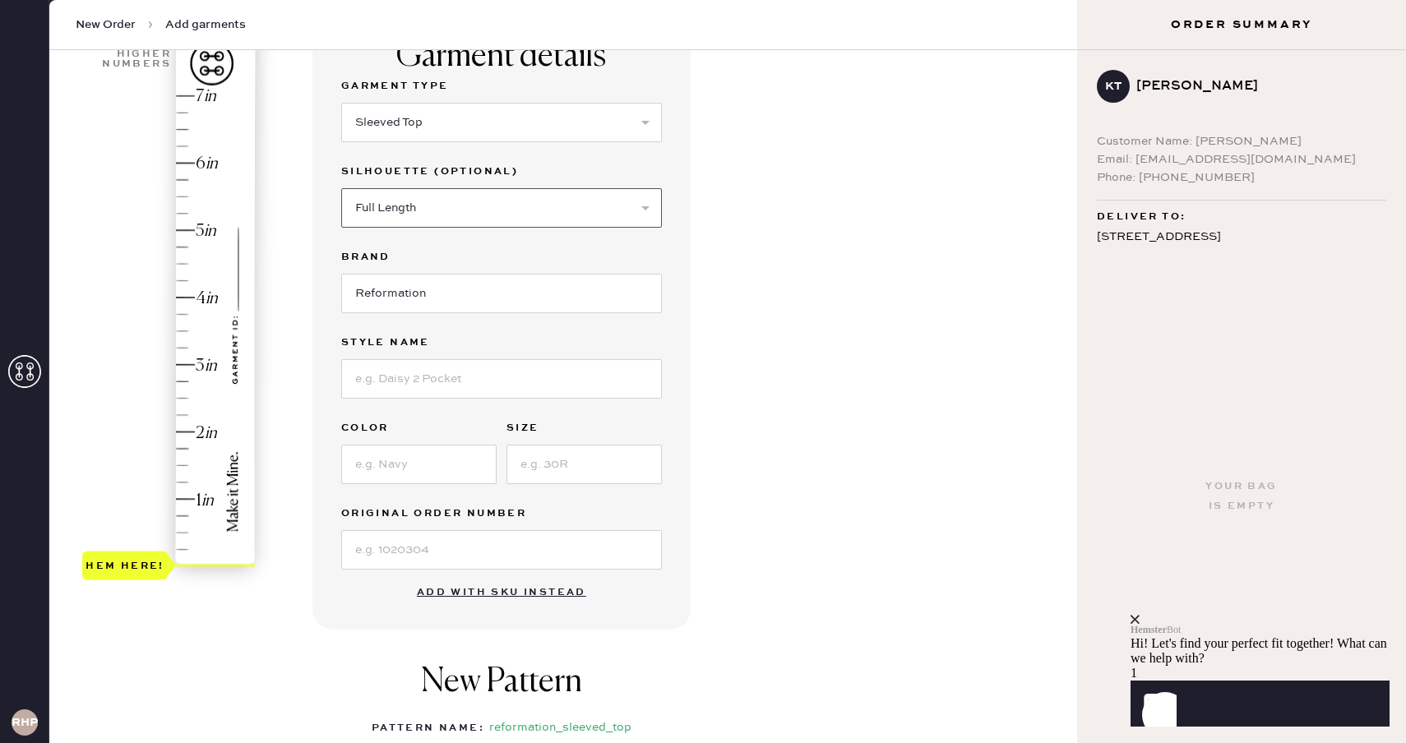
click at [341, 188] on select "Select Crop top Full Length Other" at bounding box center [501, 207] width 321 height 39
click at [437, 386] on input at bounding box center [501, 378] width 321 height 39
type input "Rowan Crew Tee"
click at [458, 466] on input at bounding box center [418, 464] width 155 height 39
type input "Laguna Stripe"
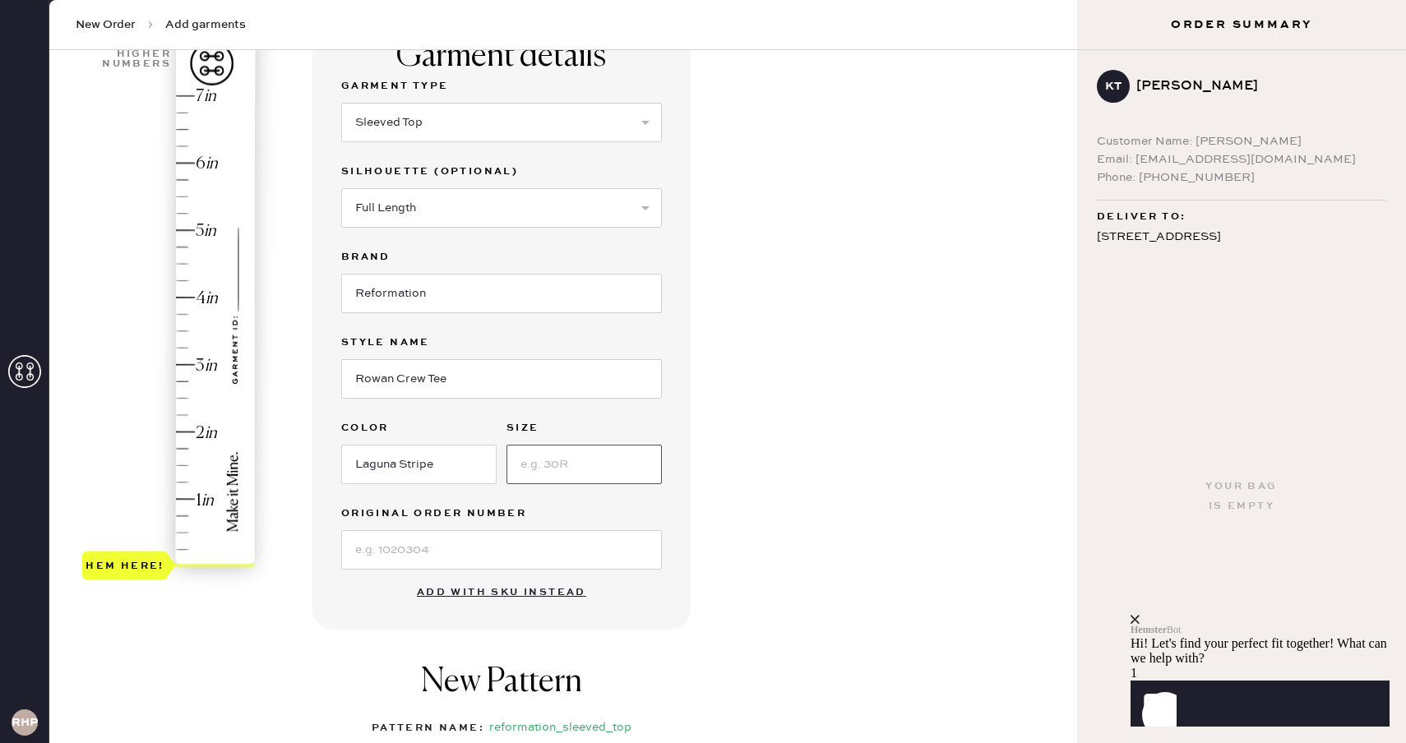
click at [559, 462] on input at bounding box center [584, 464] width 155 height 39
type input "XS"
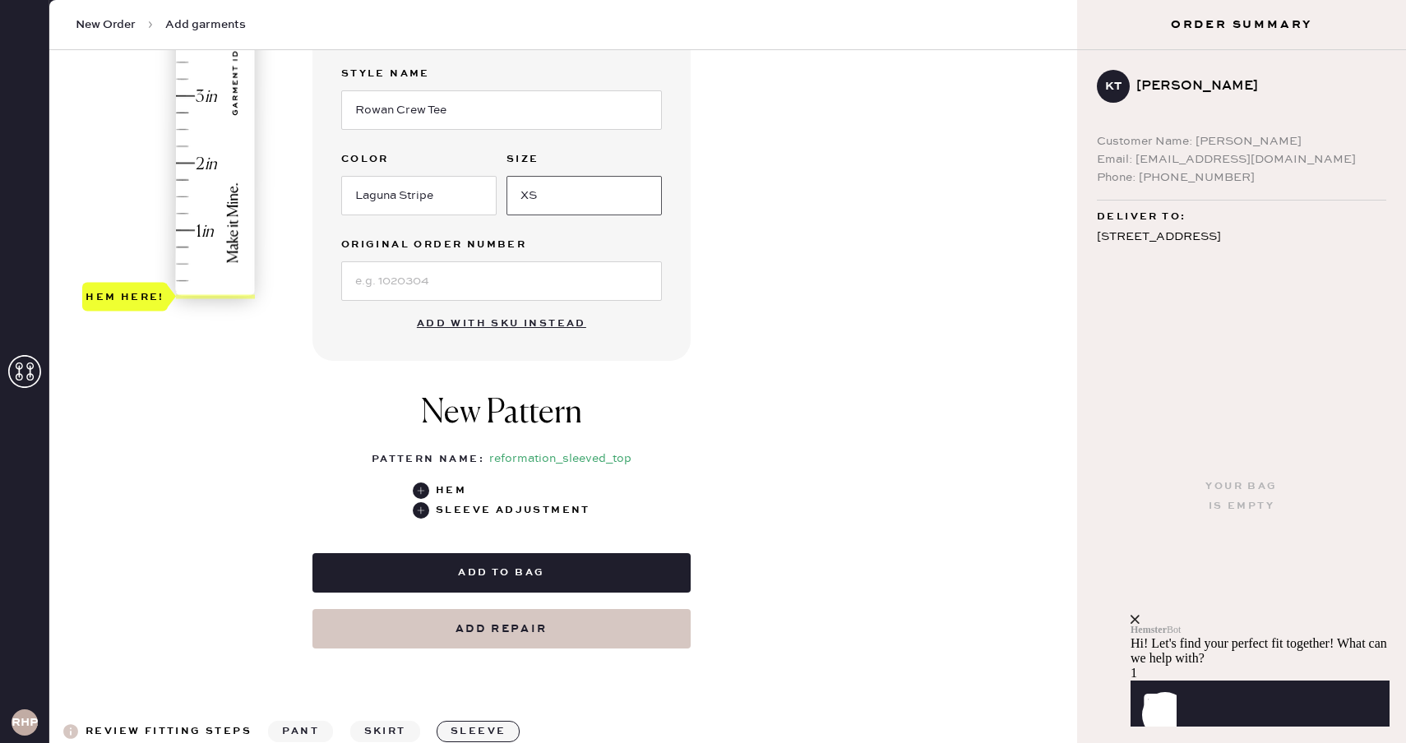
scroll to position [418, 0]
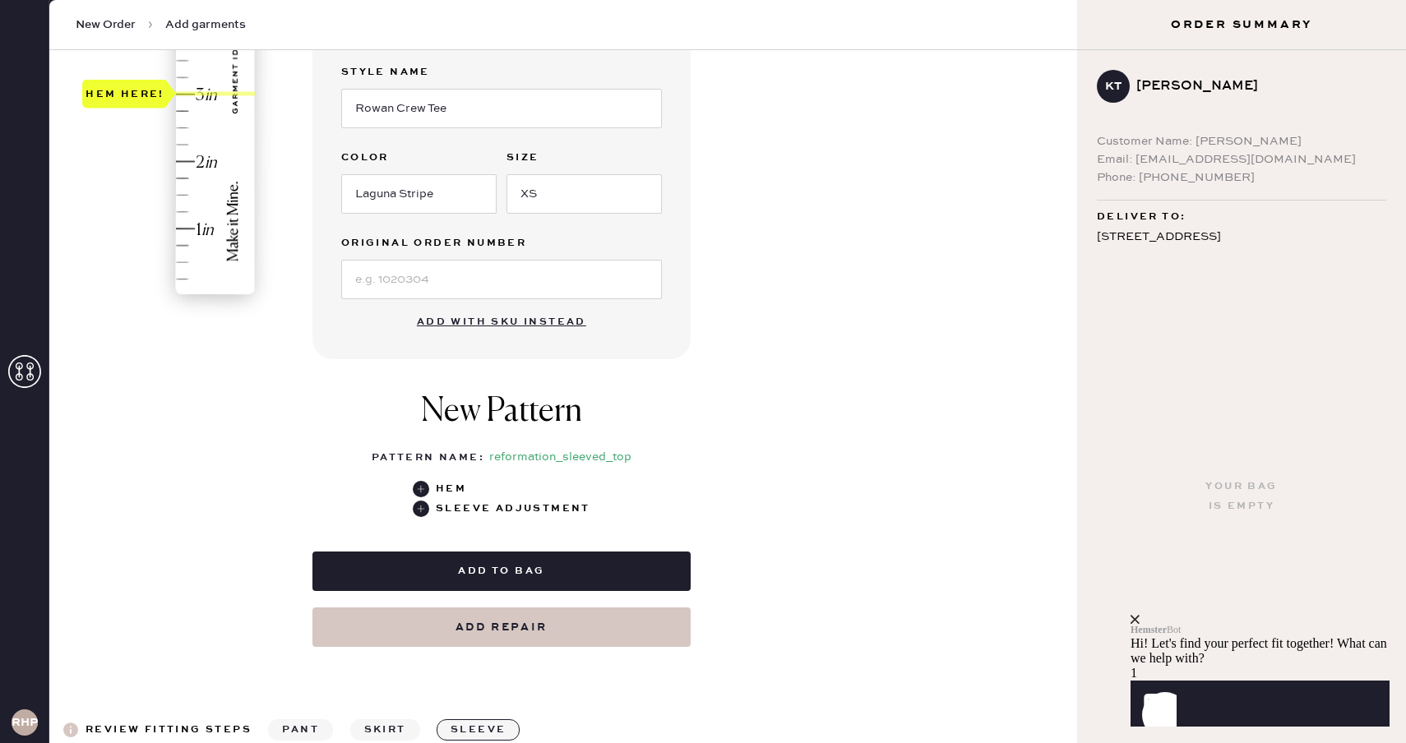
click at [196, 91] on div "Hem here!" at bounding box center [169, 60] width 175 height 485
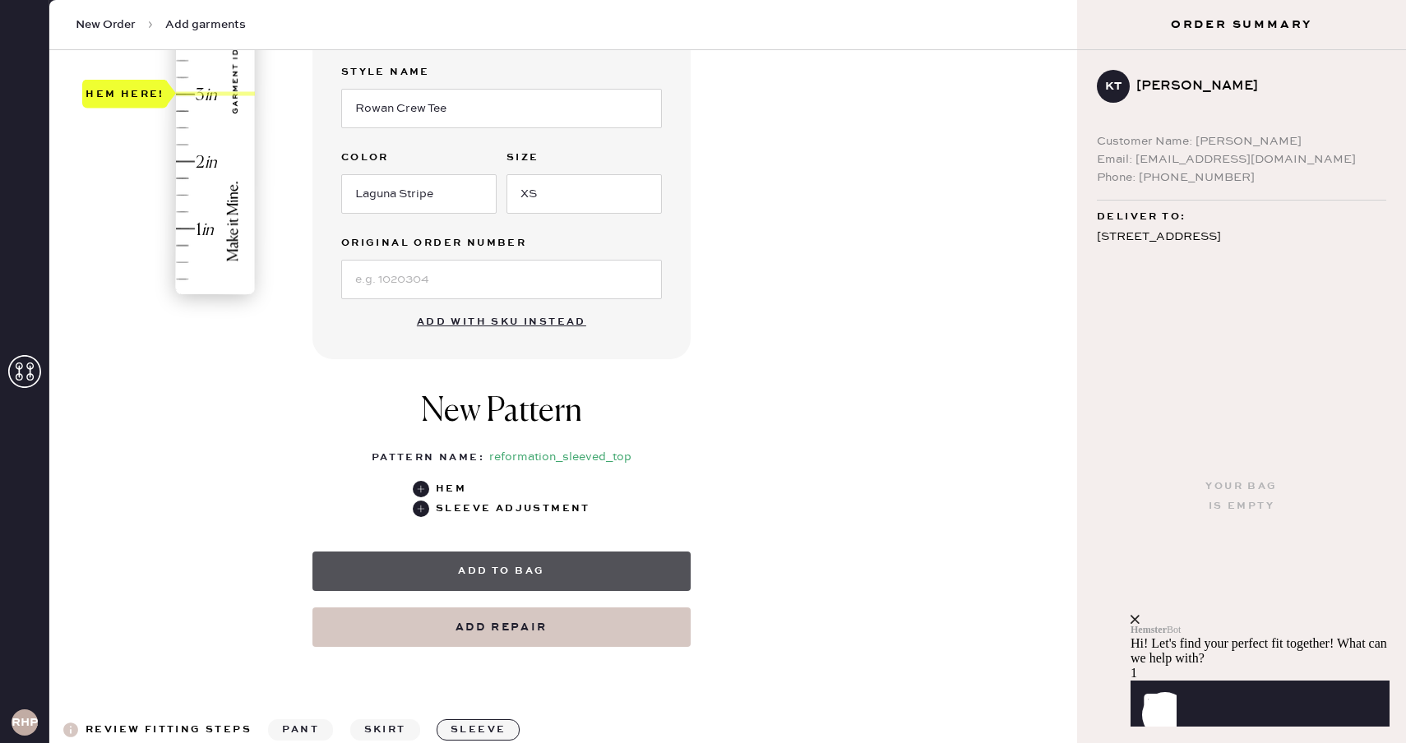
click at [581, 573] on button "Add to bag" at bounding box center [501, 571] width 378 height 39
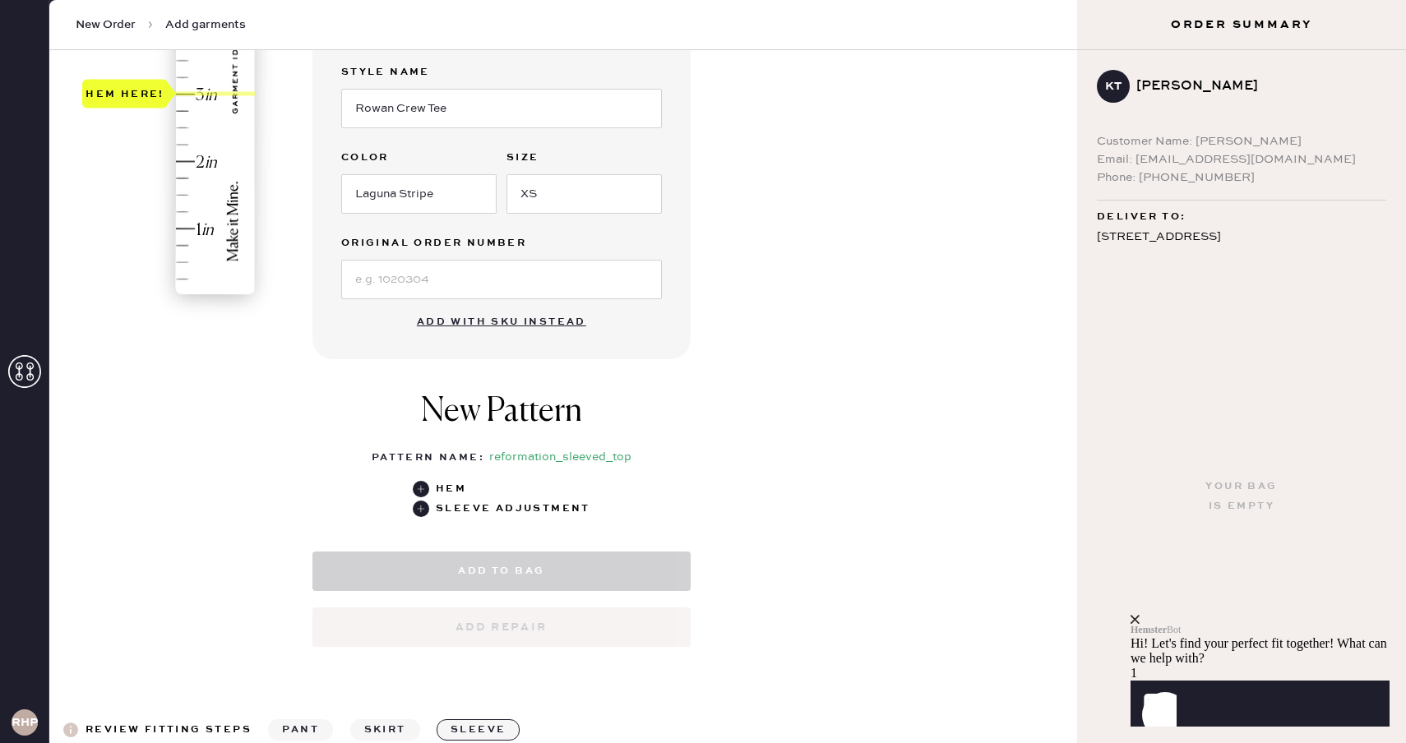
select select "14"
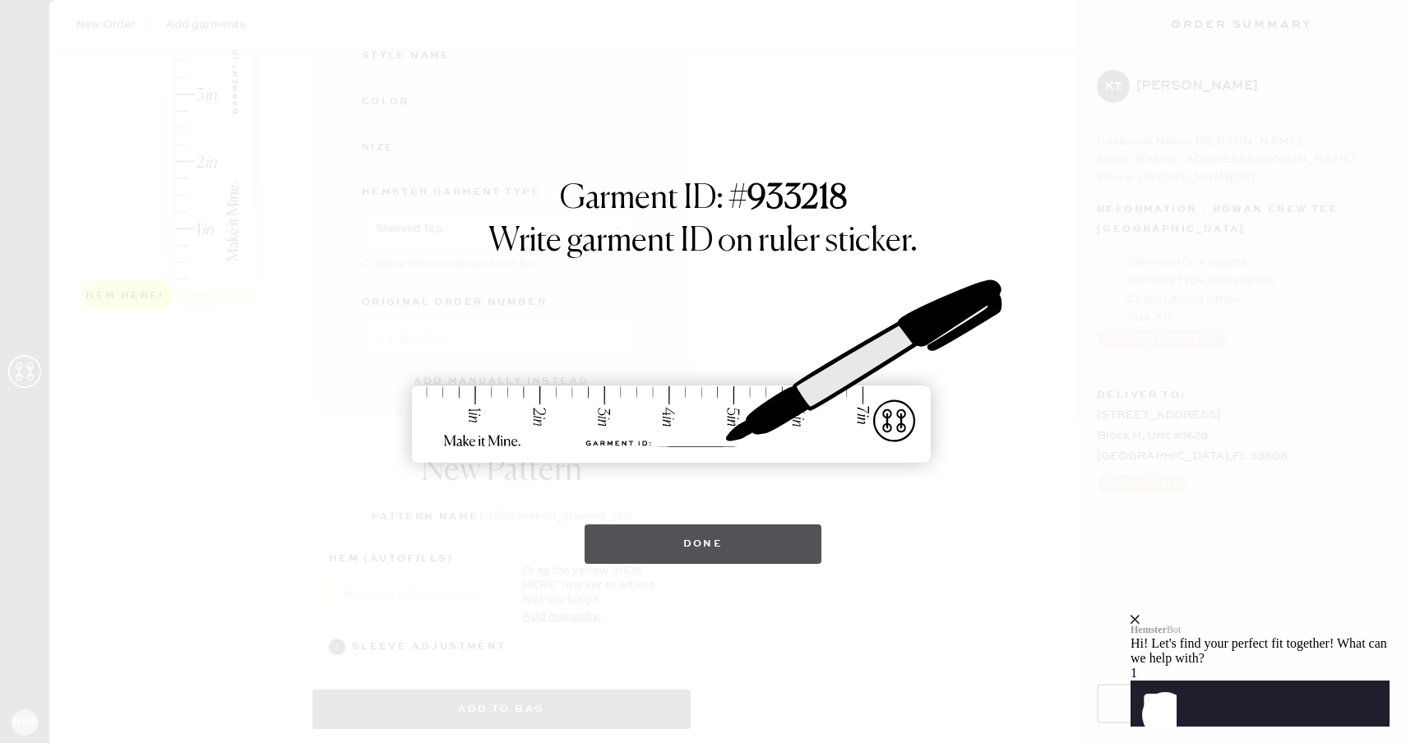
click at [653, 542] on button "Done" at bounding box center [704, 544] width 238 height 39
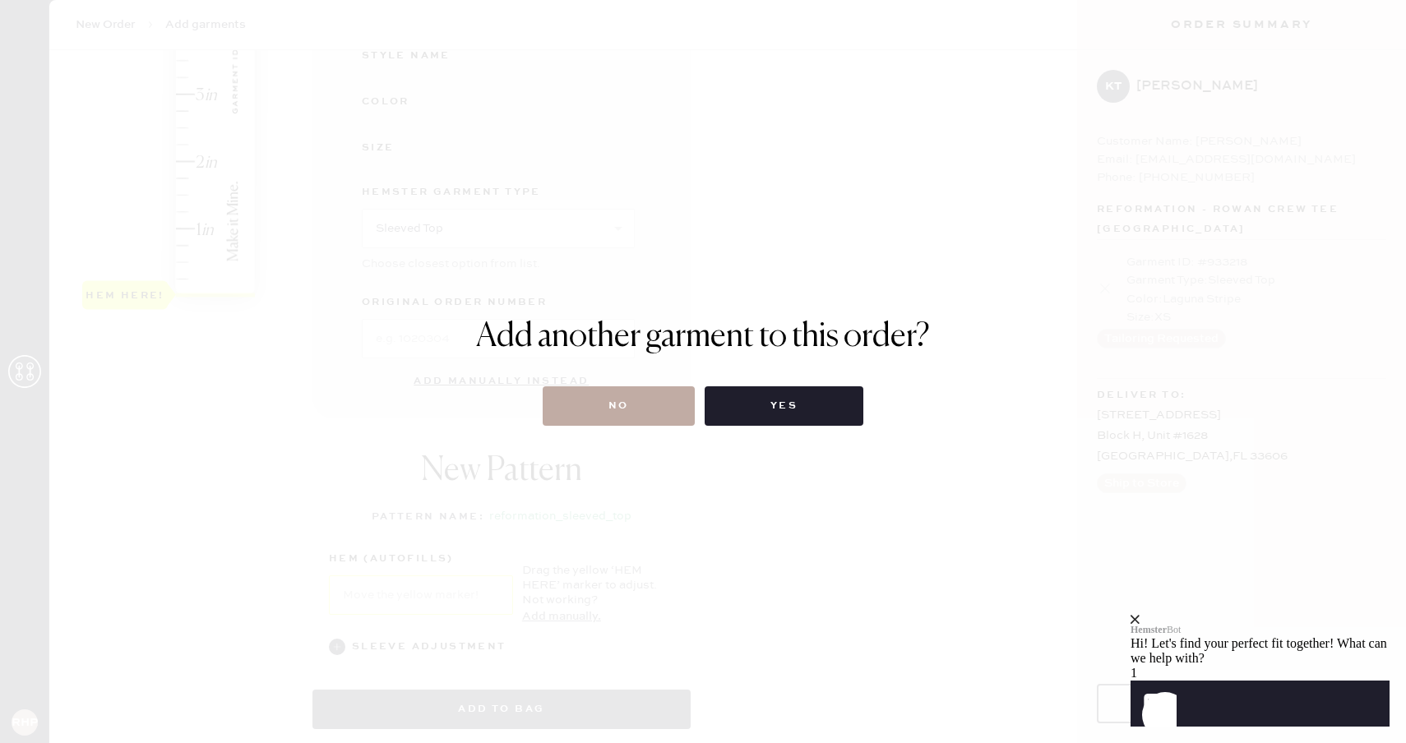
click at [685, 406] on button "No" at bounding box center [619, 405] width 152 height 39
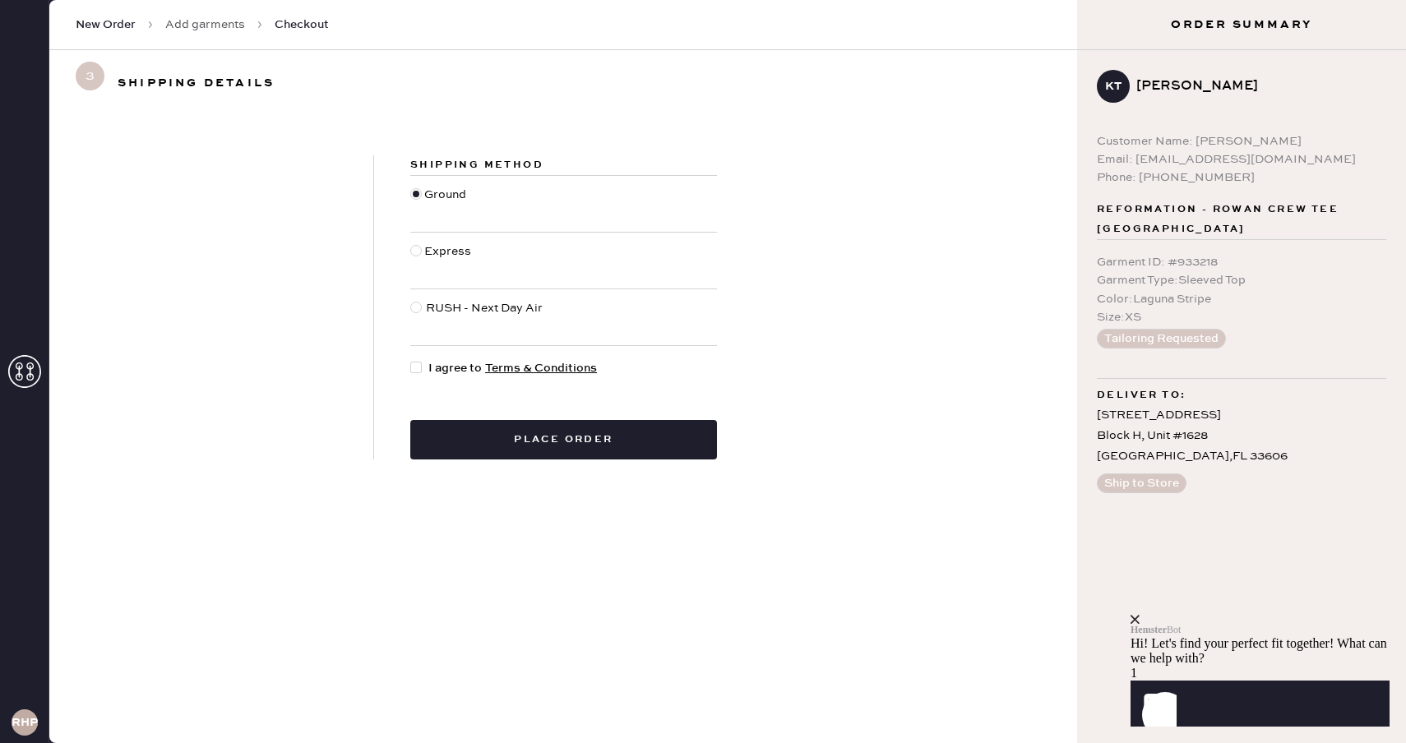
click at [431, 363] on span "I agree to Terms & Conditions" at bounding box center [512, 368] width 169 height 18
click at [411, 360] on input "I agree to Terms & Conditions" at bounding box center [410, 359] width 1 height 1
checkbox input "true"
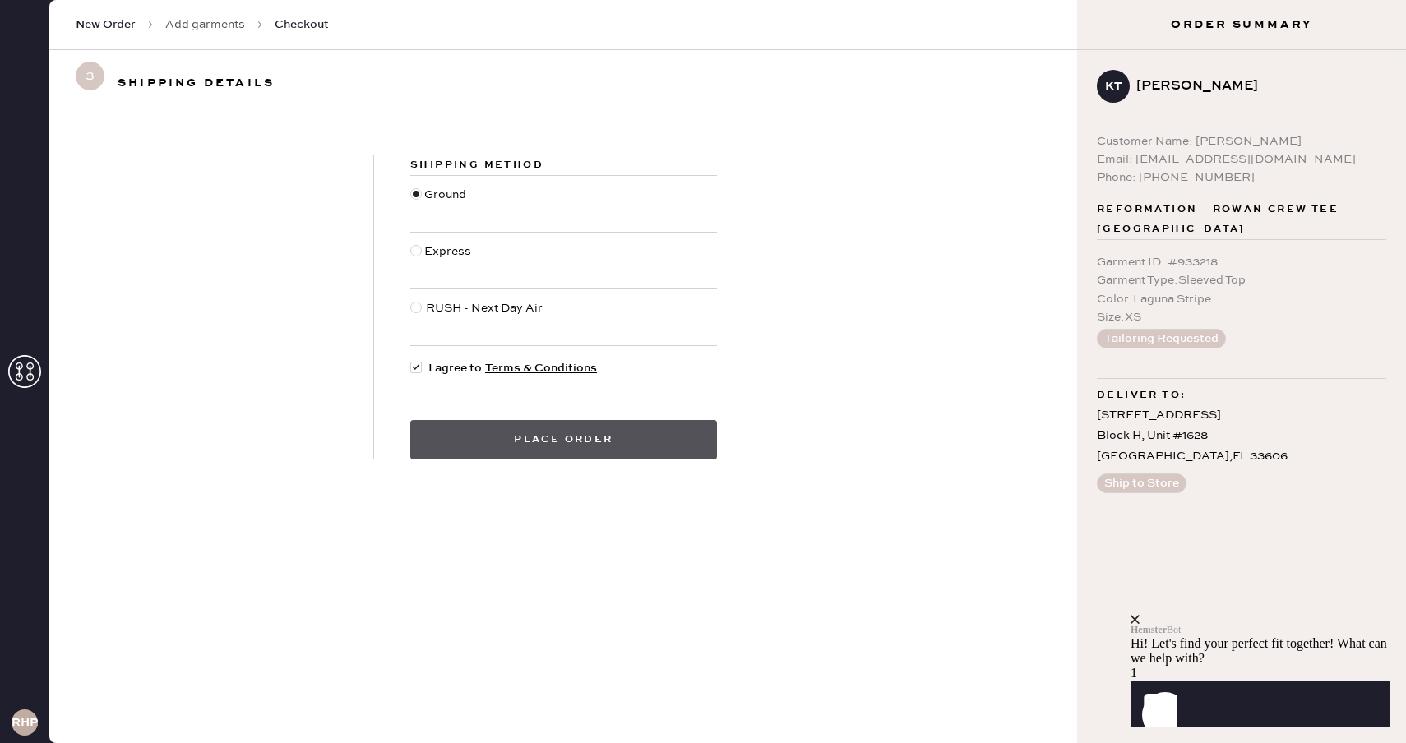
click at [550, 444] on button "Place order" at bounding box center [563, 439] width 307 height 39
